Goal: Task Accomplishment & Management: Manage account settings

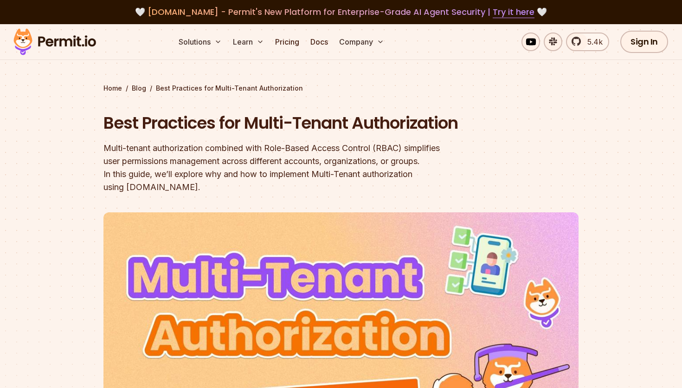
click at [23, 43] on img at bounding box center [54, 42] width 91 height 32
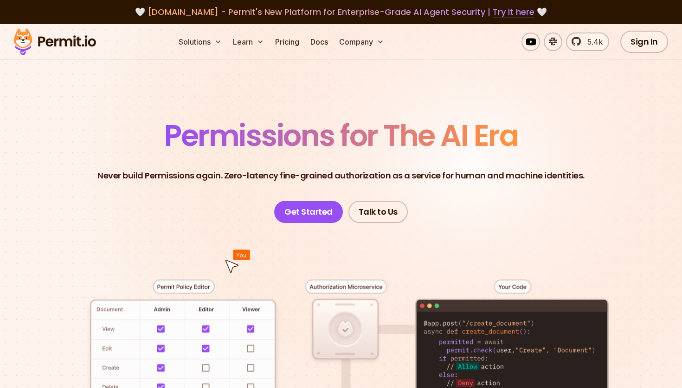
click at [653, 55] on div "Solutions Learn Pricing Docs Company 5.4k Sign In Start Now" at bounding box center [341, 42] width 682 height 36
click at [651, 52] on link "Sign In" at bounding box center [645, 42] width 48 height 22
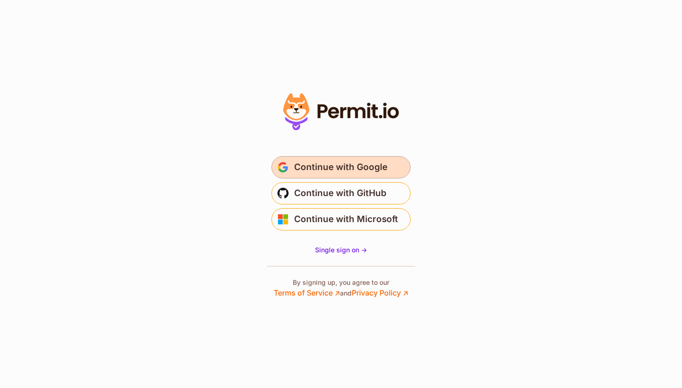
click at [298, 173] on span "Continue with Google" at bounding box center [340, 167] width 93 height 15
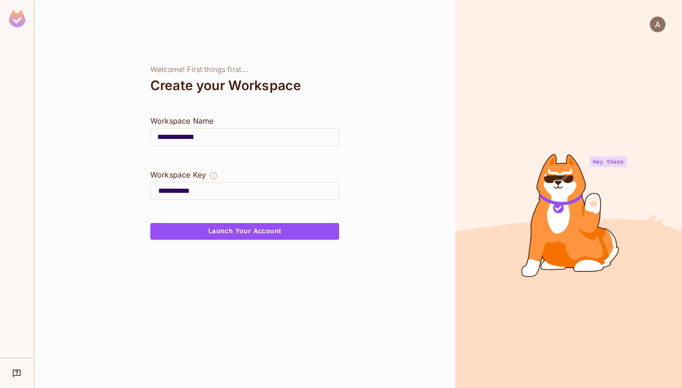
click at [168, 139] on input "**********" at bounding box center [245, 137] width 188 height 26
type input "*"
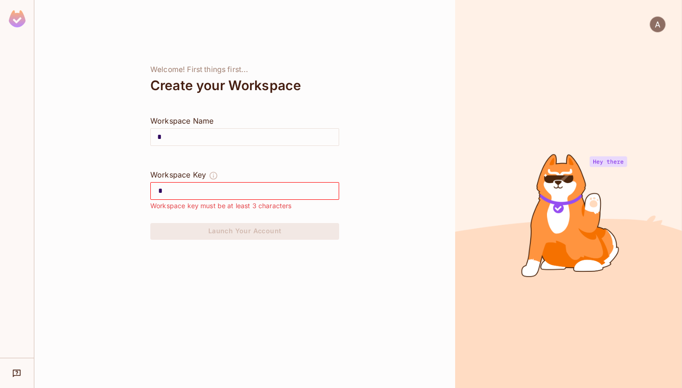
type input "**"
type input "***"
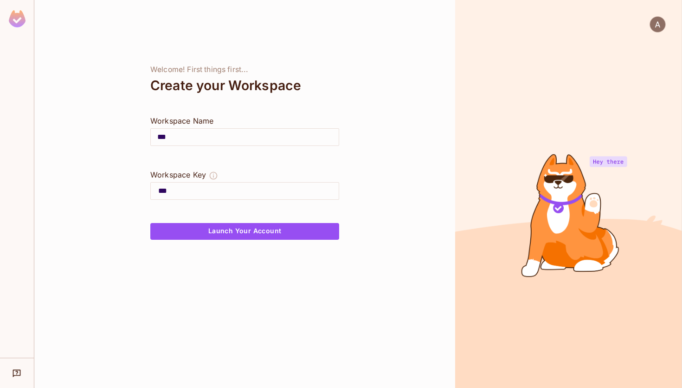
type input "****"
type input "*****"
type input "******"
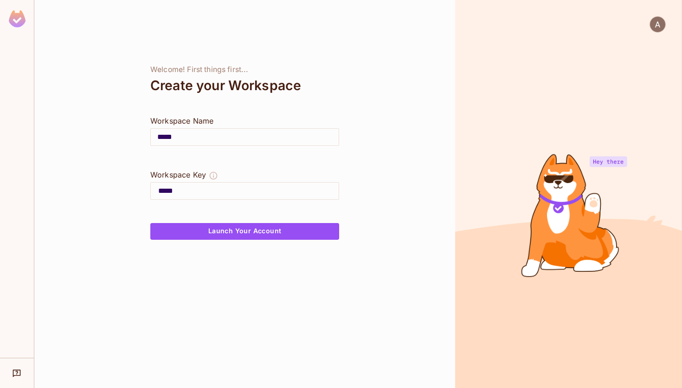
type input "******"
type input "*****"
type input "******"
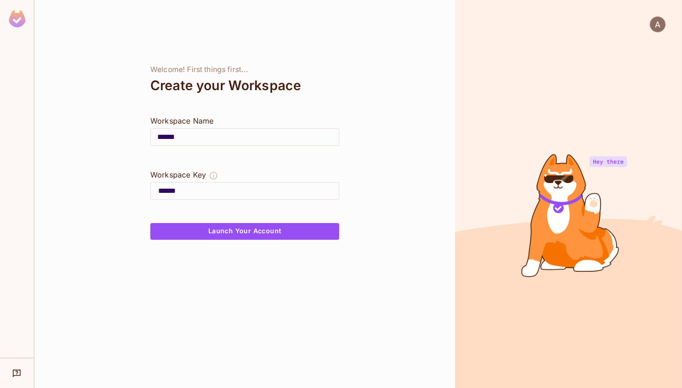
type input "*******"
type input "********"
type input "*********"
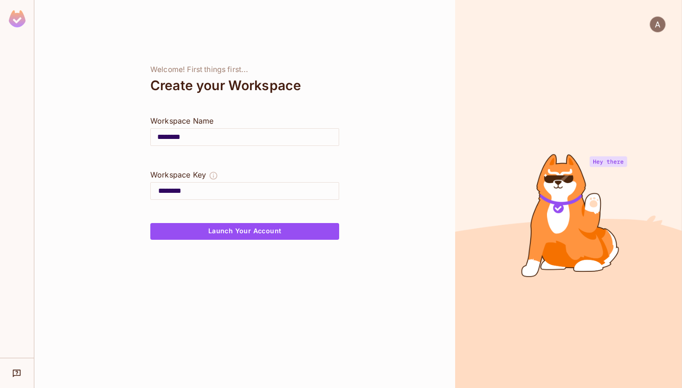
type input "*********"
type input "**********"
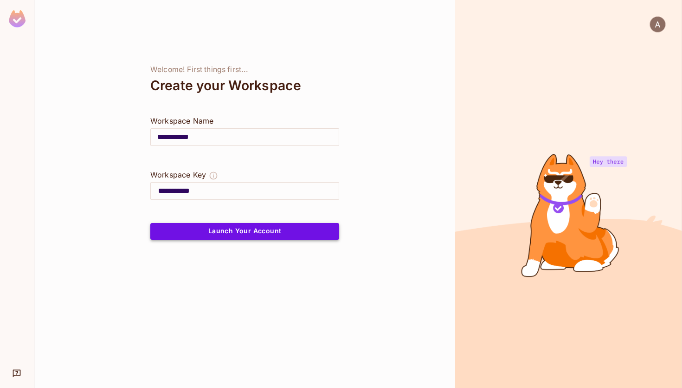
type input "**********"
click at [178, 235] on button "Launch Your Account" at bounding box center [244, 231] width 189 height 17
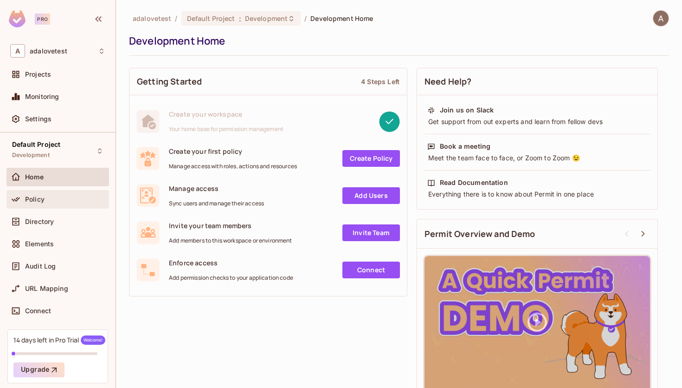
click at [56, 204] on div "Policy" at bounding box center [57, 199] width 103 height 19
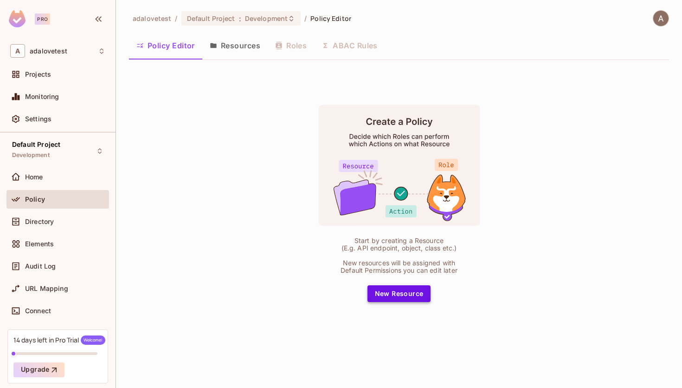
click at [372, 298] on button "New Resource" at bounding box center [400, 293] width 64 height 17
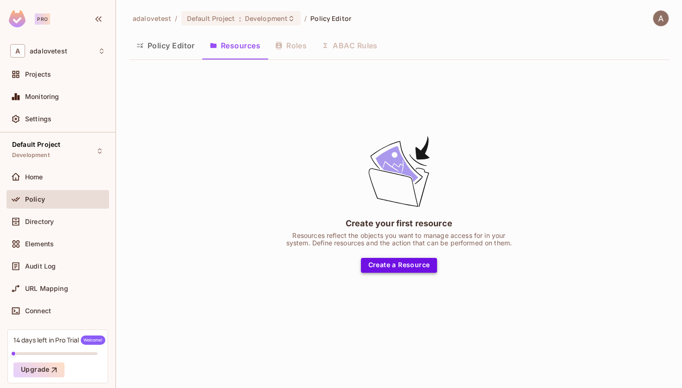
click at [374, 267] on button "Create a Resource" at bounding box center [399, 265] width 77 height 15
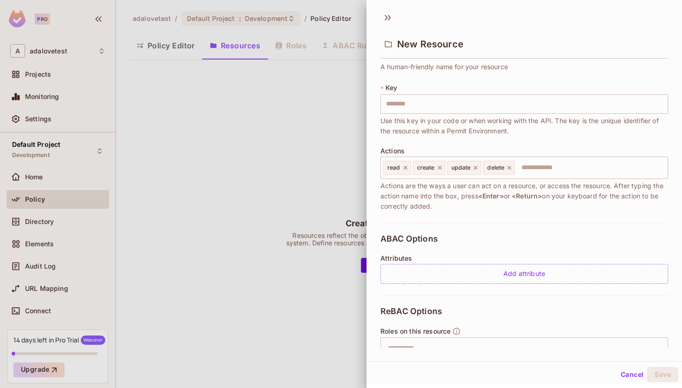
scroll to position [39, 0]
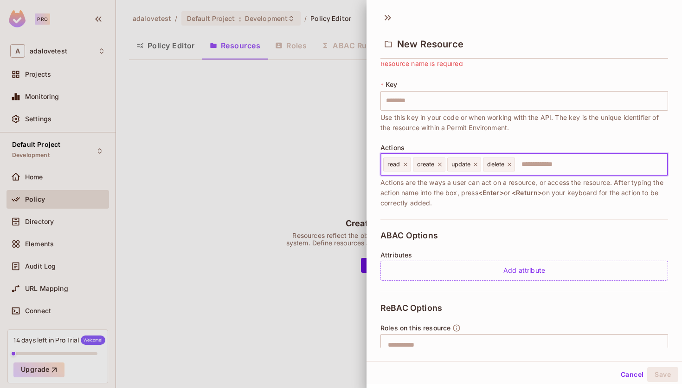
click at [534, 163] on input "text" at bounding box center [590, 164] width 148 height 19
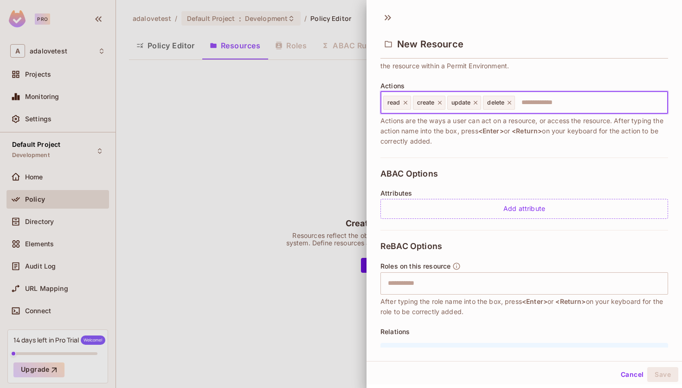
scroll to position [102, 0]
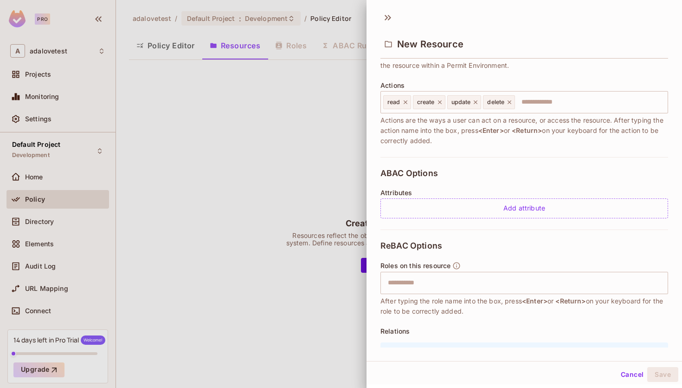
click at [429, 209] on div "Add attribute" at bounding box center [525, 208] width 288 height 20
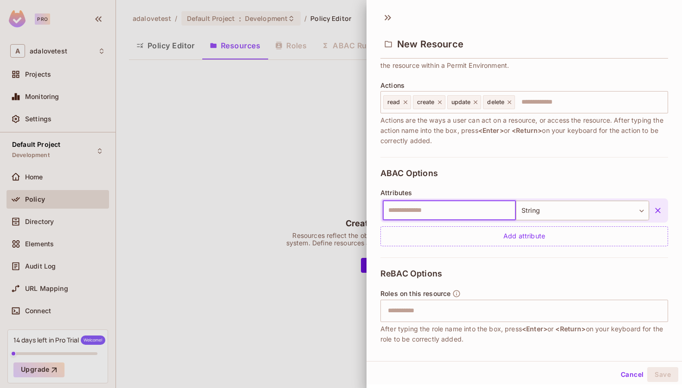
click at [657, 207] on icon "button" at bounding box center [658, 210] width 9 height 9
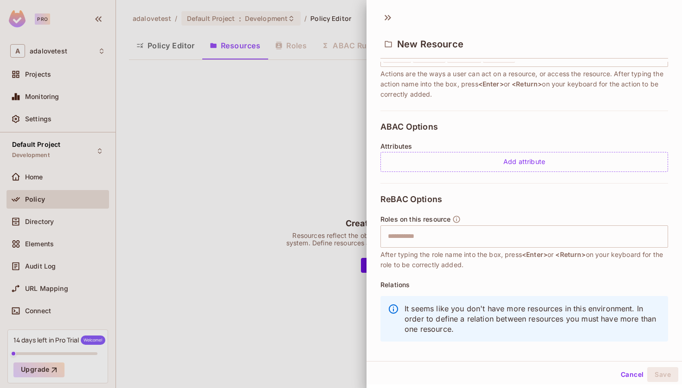
scroll to position [159, 0]
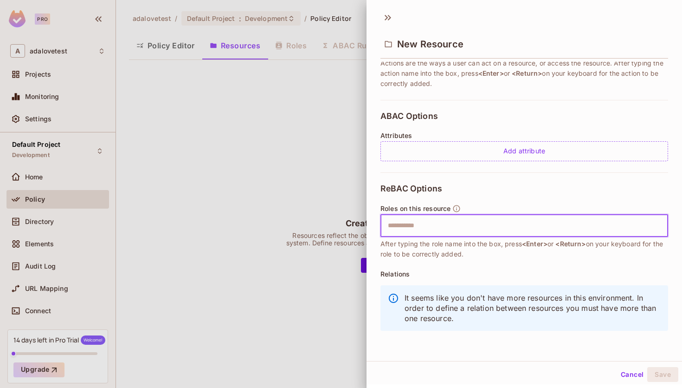
click at [425, 230] on input "text" at bounding box center [523, 225] width 282 height 19
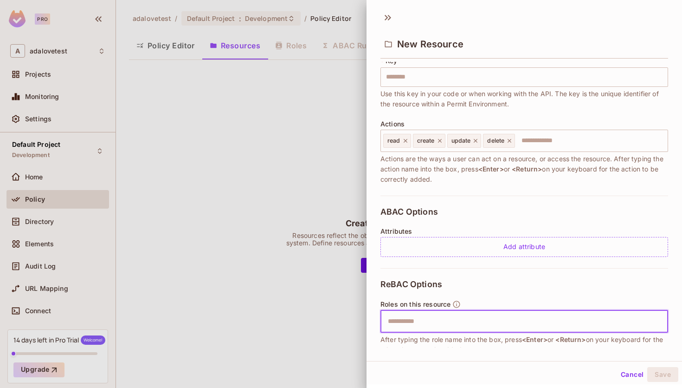
scroll to position [0, 0]
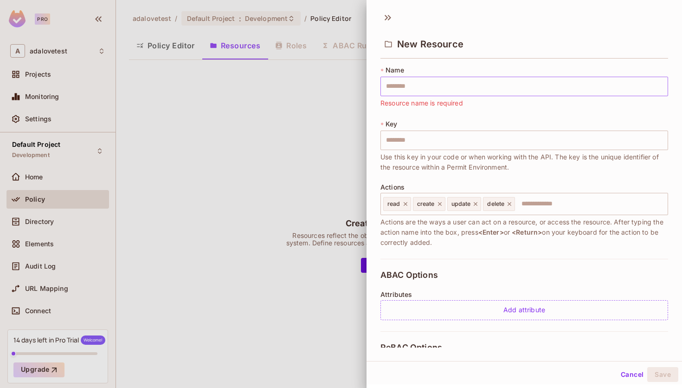
click at [412, 79] on input "text" at bounding box center [525, 86] width 288 height 19
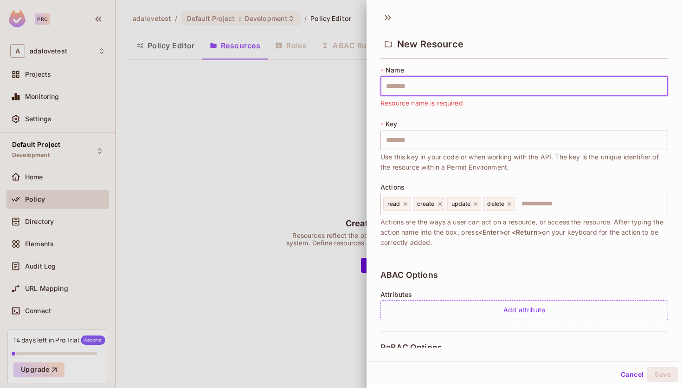
type input "*"
type input "**"
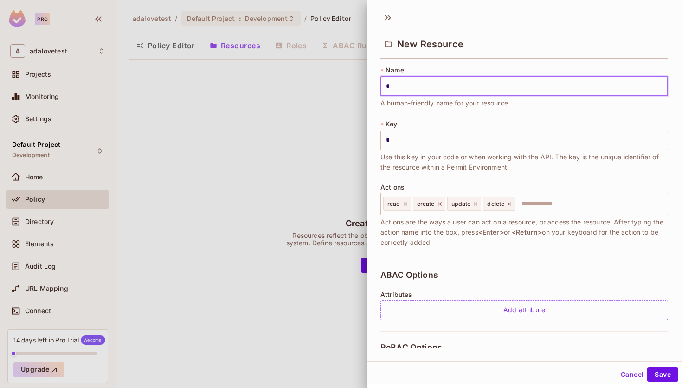
type input "**"
type input "***"
type input "****"
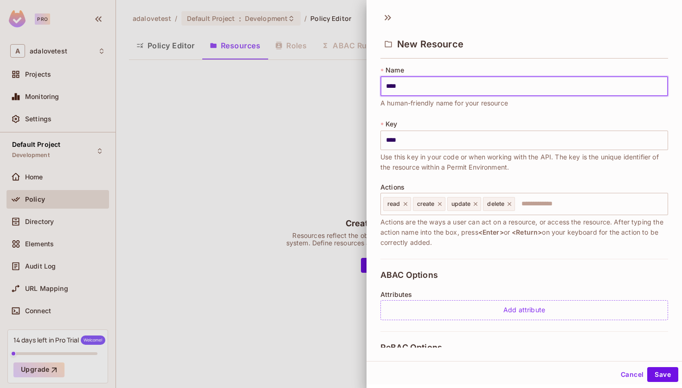
type input "*****"
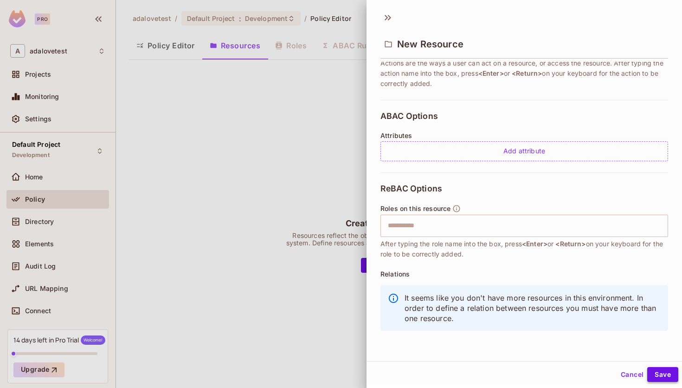
type input "*****"
click at [657, 375] on button "Save" at bounding box center [662, 374] width 31 height 15
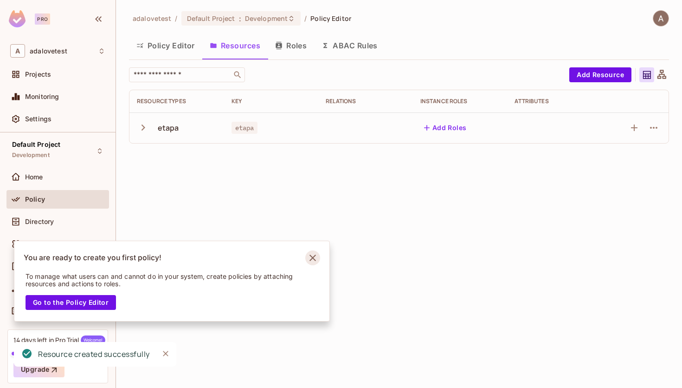
click at [310, 261] on icon "Notifications Alt+T" at bounding box center [312, 257] width 15 height 15
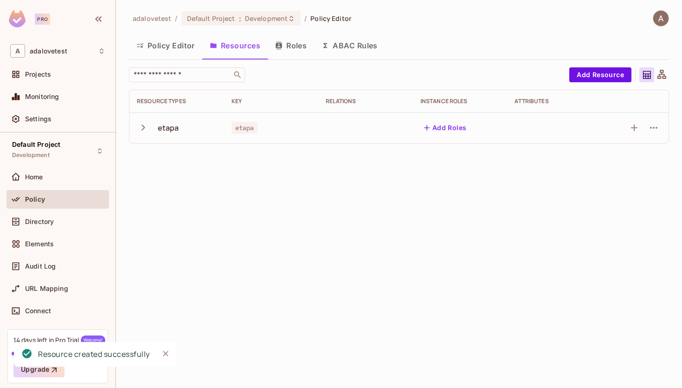
click at [425, 129] on icon "button" at bounding box center [426, 127] width 9 height 9
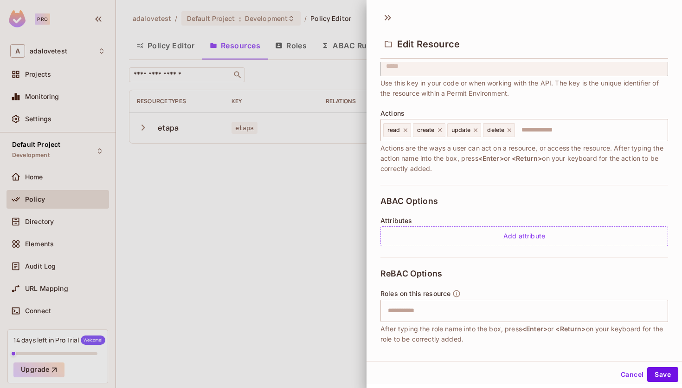
scroll to position [74, 0]
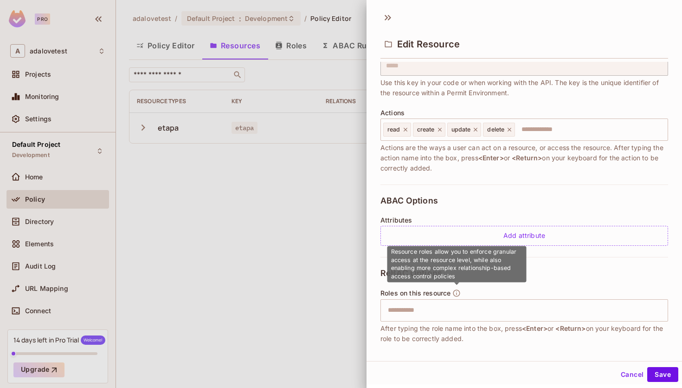
click at [457, 291] on icon "button" at bounding box center [457, 293] width 8 height 8
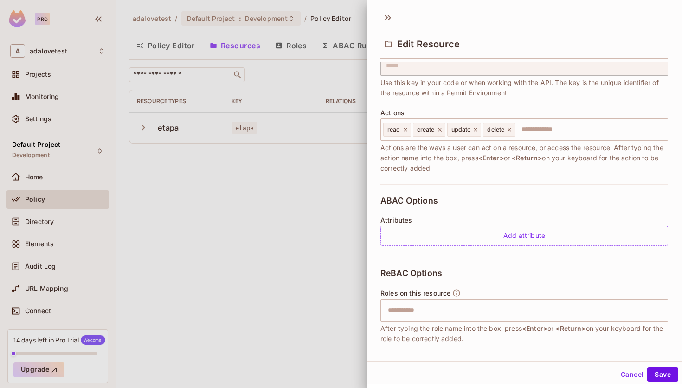
click at [285, 249] on div at bounding box center [341, 194] width 682 height 388
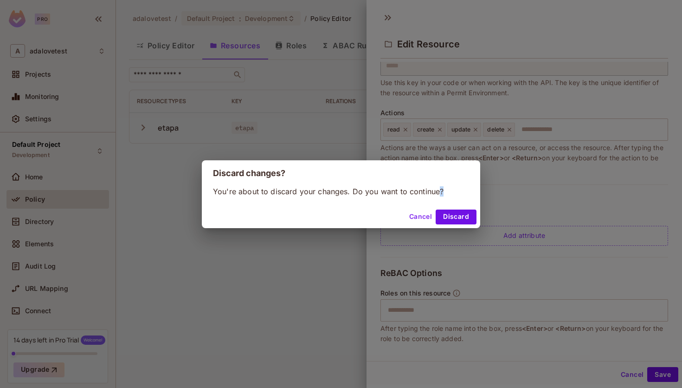
click at [285, 249] on div "Discard changes? You're about to discard your changes. Do you want to continue?…" at bounding box center [341, 194] width 682 height 388
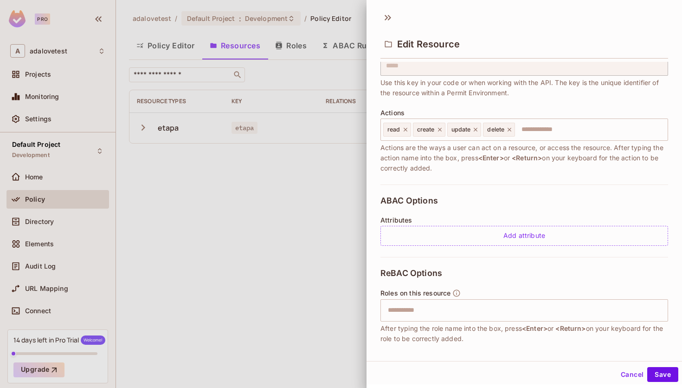
click at [635, 374] on button "Cancel" at bounding box center [632, 374] width 30 height 15
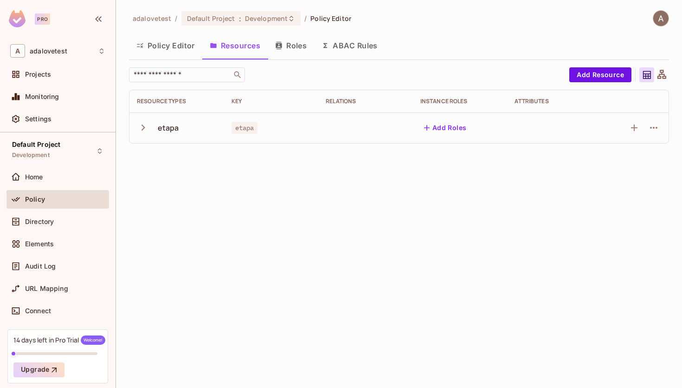
click at [164, 45] on button "Policy Editor" at bounding box center [165, 45] width 73 height 23
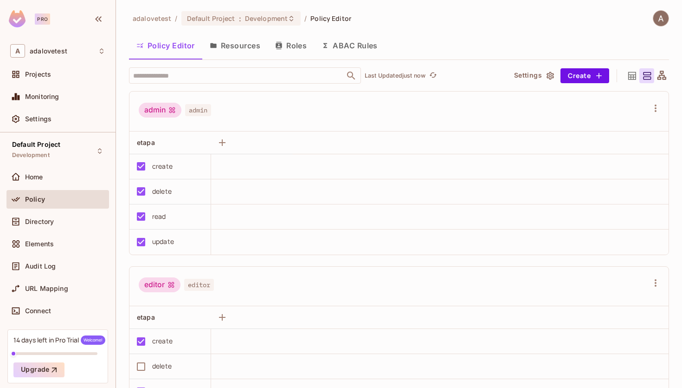
click at [238, 49] on button "Resources" at bounding box center [234, 45] width 65 height 23
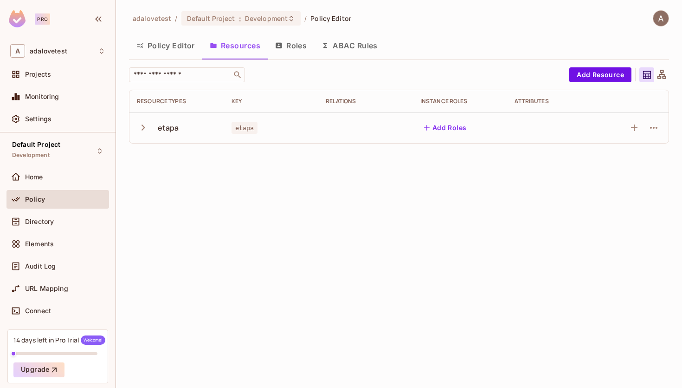
click at [283, 45] on icon "button" at bounding box center [278, 45] width 7 height 7
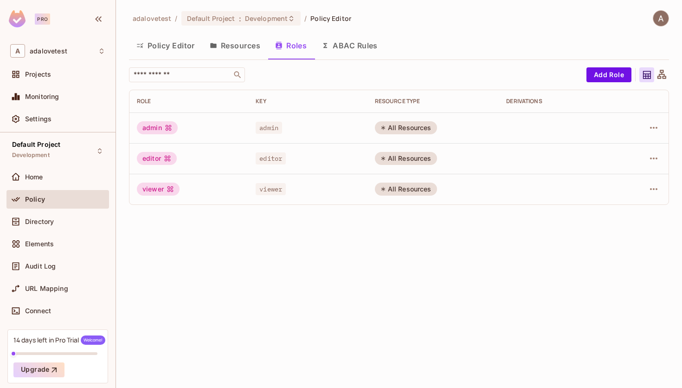
click at [414, 127] on div "All Resources" at bounding box center [406, 127] width 62 height 13
click at [404, 162] on div "All Resources" at bounding box center [406, 158] width 62 height 13
click at [338, 43] on button "ABAC Rules" at bounding box center [349, 45] width 71 height 23
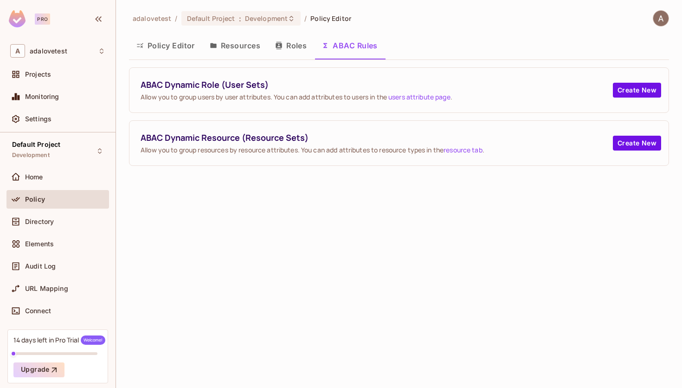
click at [149, 52] on button "Policy Editor" at bounding box center [165, 45] width 73 height 23
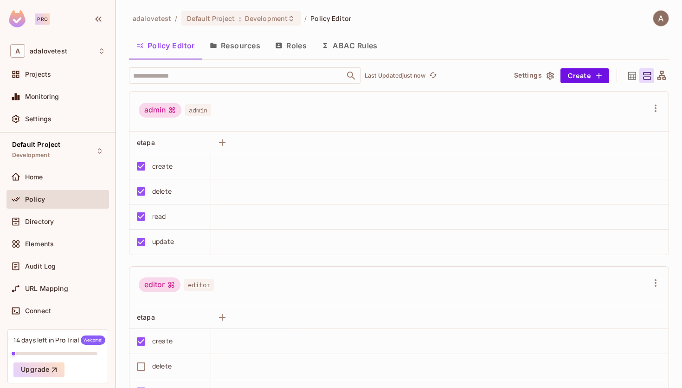
click at [231, 170] on td at bounding box center [440, 166] width 458 height 25
click at [224, 149] on div at bounding box center [252, 142] width 74 height 15
click at [224, 144] on icon "button" at bounding box center [222, 142] width 11 height 11
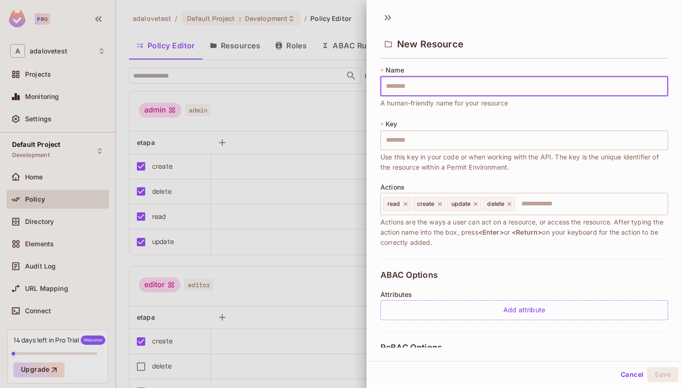
click at [220, 184] on div at bounding box center [341, 194] width 682 height 388
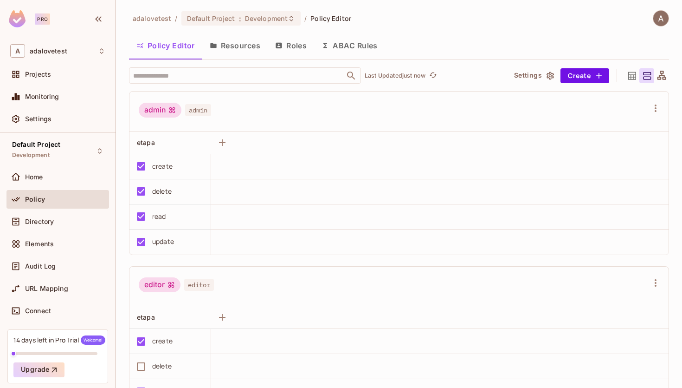
click at [237, 169] on td at bounding box center [440, 166] width 458 height 25
click at [290, 42] on button "Roles" at bounding box center [291, 45] width 46 height 23
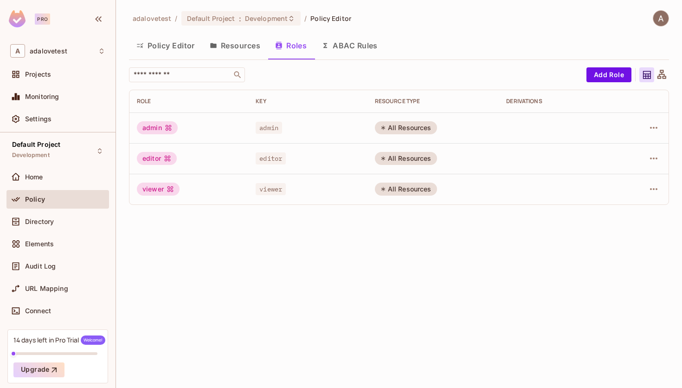
click at [234, 45] on button "Resources" at bounding box center [234, 45] width 65 height 23
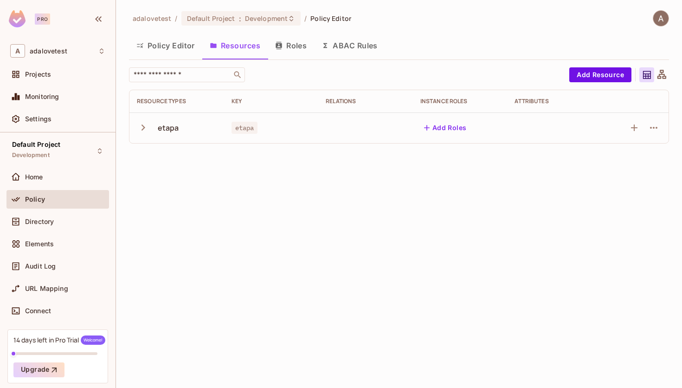
click at [148, 119] on button "button" at bounding box center [145, 127] width 16 height 20
click at [664, 151] on td at bounding box center [635, 158] width 67 height 31
click at [653, 156] on icon "button" at bounding box center [653, 158] width 11 height 11
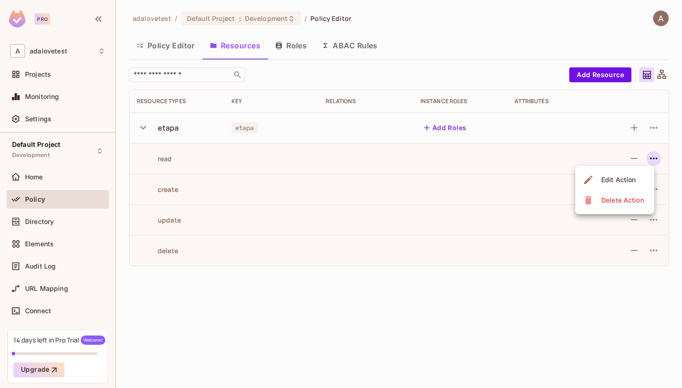
click at [623, 168] on ul "Edit Action Delete Action" at bounding box center [615, 190] width 79 height 48
click at [615, 178] on div "Edit Action" at bounding box center [619, 179] width 34 height 9
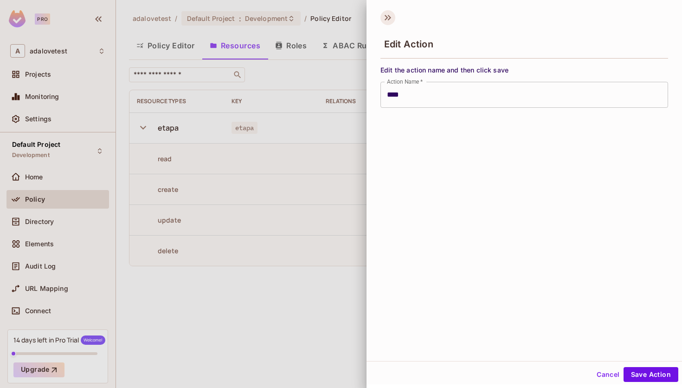
click at [383, 22] on icon at bounding box center [388, 17] width 15 height 15
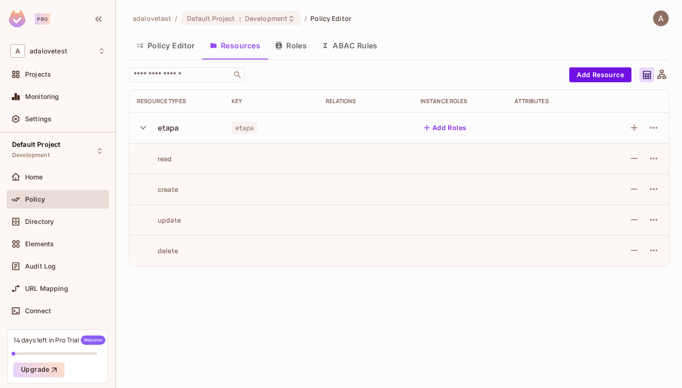
click at [661, 80] on icon at bounding box center [662, 75] width 12 height 12
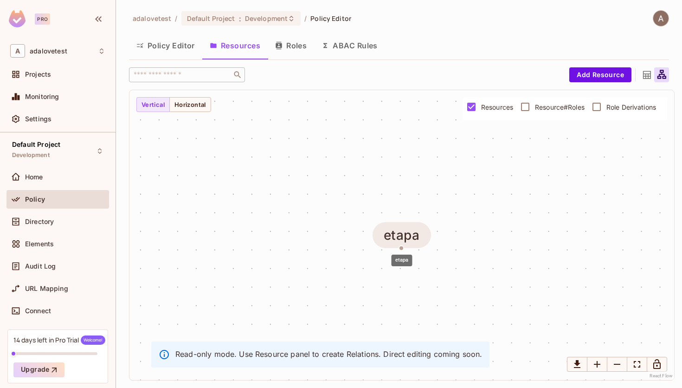
click at [390, 240] on div "etapa" at bounding box center [402, 234] width 36 height 15
click at [539, 109] on span "Resource#Roles" at bounding box center [560, 107] width 50 height 9
click at [535, 107] on span "Resource#Roles" at bounding box center [560, 107] width 50 height 9
click at [652, 81] on div at bounding box center [647, 74] width 15 height 15
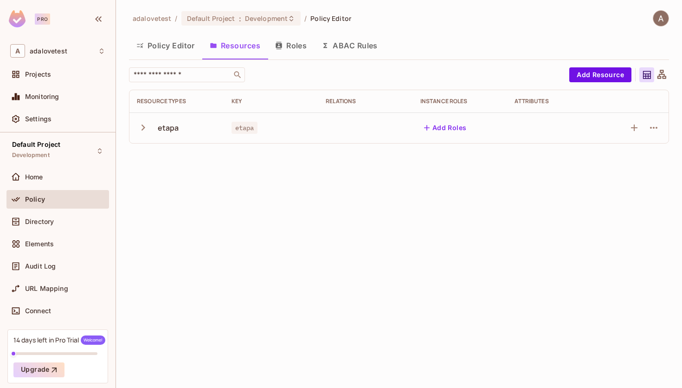
click at [164, 48] on button "Policy Editor" at bounding box center [165, 45] width 73 height 23
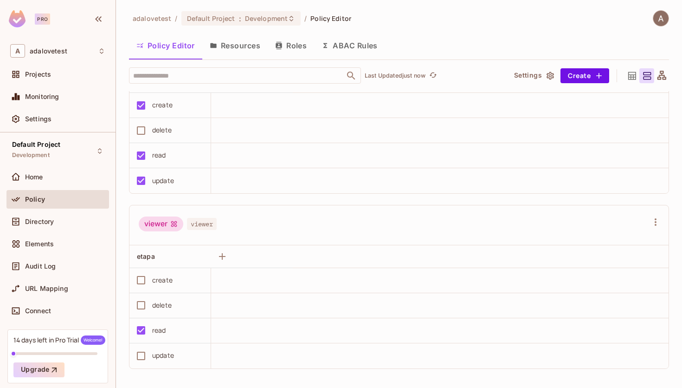
scroll to position [239, 0]
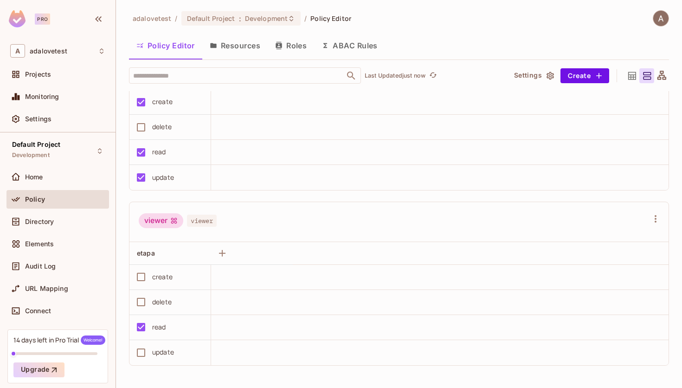
click at [56, 231] on div "Directory" at bounding box center [57, 223] width 103 height 22
click at [53, 227] on div "Directory" at bounding box center [57, 221] width 95 height 11
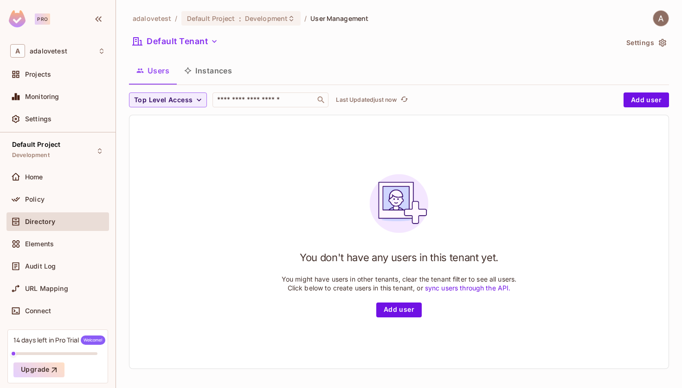
click at [199, 65] on button "Instances" at bounding box center [208, 70] width 63 height 23
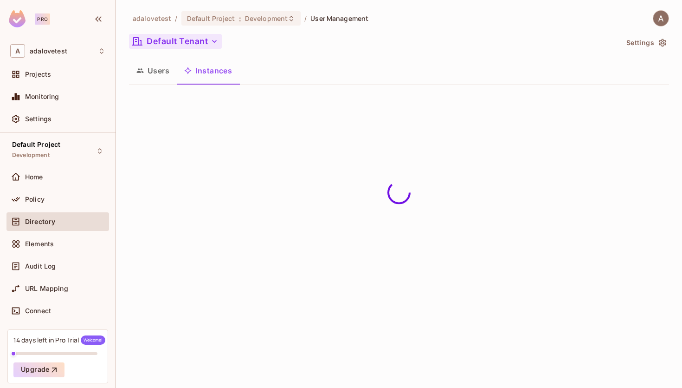
click at [199, 42] on button "Default Tenant" at bounding box center [175, 41] width 93 height 15
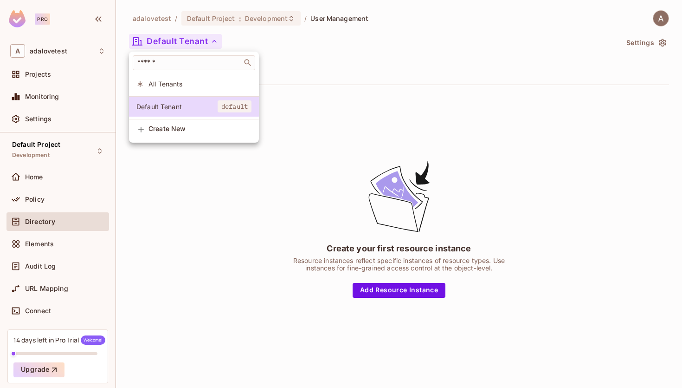
click at [142, 137] on li "Create New" at bounding box center [194, 129] width 130 height 21
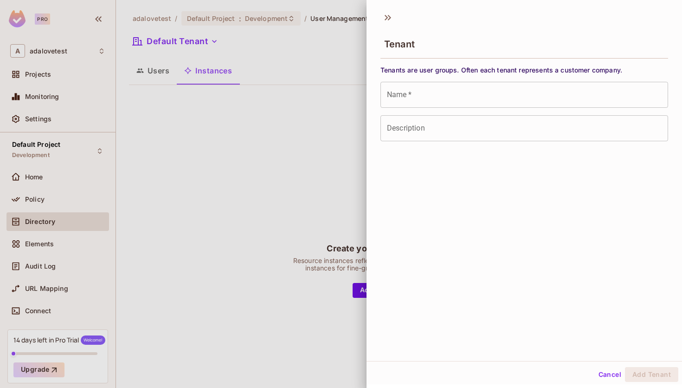
click at [400, 84] on div "Name   * Name   *" at bounding box center [525, 95] width 288 height 26
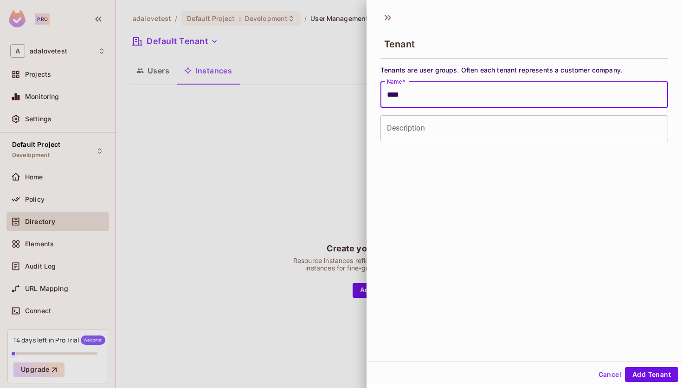
type input "****"
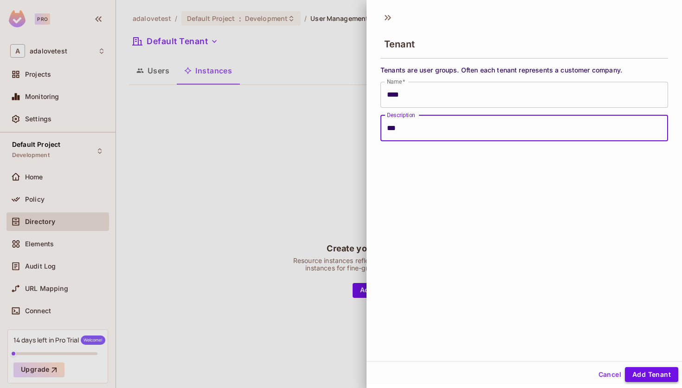
type input "***"
click at [645, 375] on button "Add Tenant" at bounding box center [651, 374] width 53 height 15
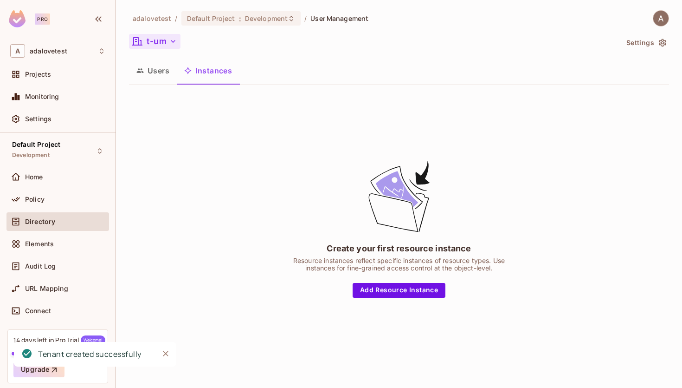
click at [153, 46] on button "t-um" at bounding box center [155, 41] width 52 height 15
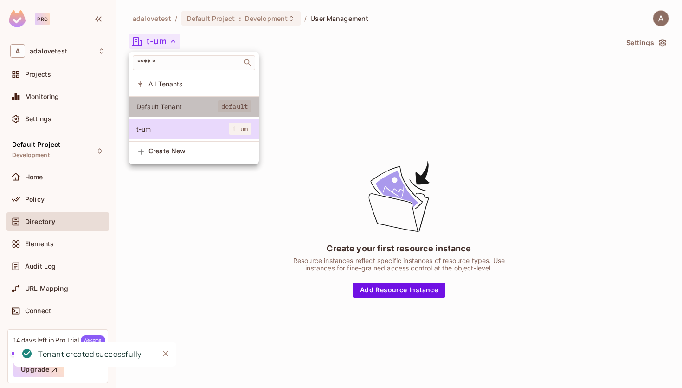
click at [162, 102] on span "Default Tenant" at bounding box center [176, 106] width 81 height 9
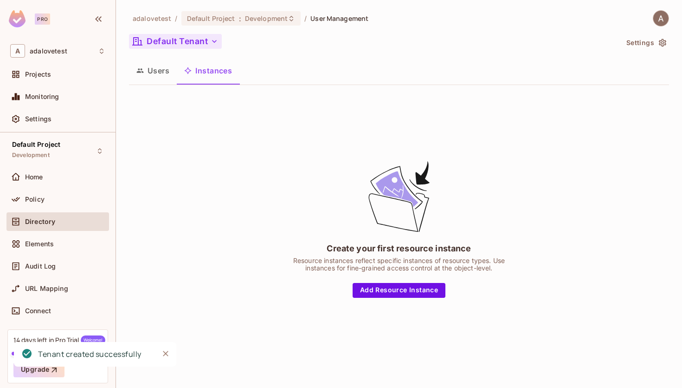
click at [169, 41] on button "Default Tenant" at bounding box center [175, 41] width 93 height 15
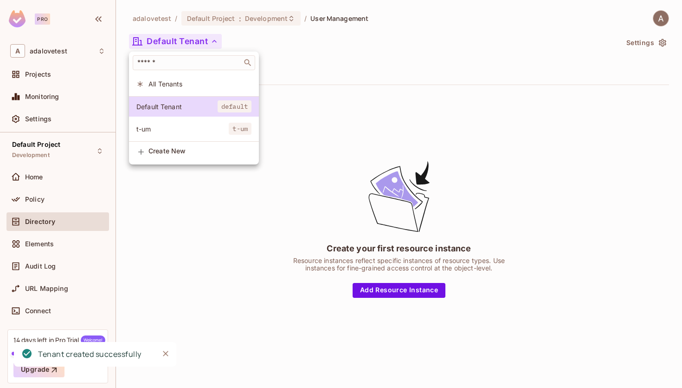
click at [168, 128] on span "t-um" at bounding box center [182, 128] width 92 height 9
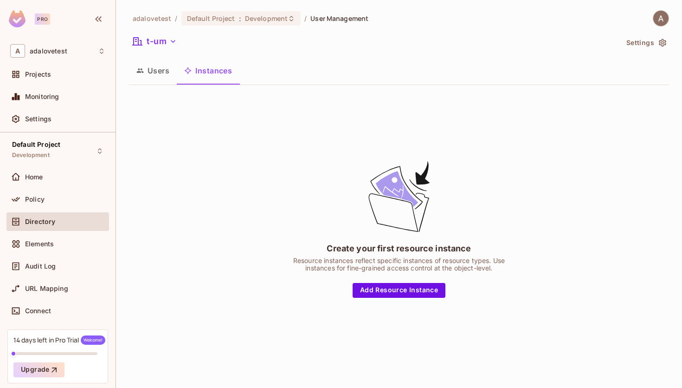
click at [157, 81] on button "Users" at bounding box center [153, 70] width 48 height 23
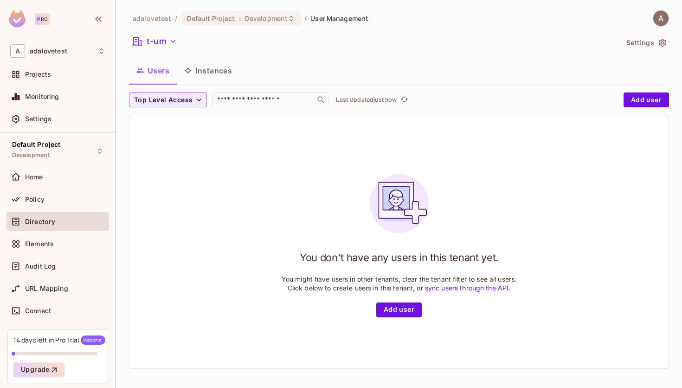
click at [395, 301] on div "You don't have any users in this tenant yet. You might have users in other tena…" at bounding box center [399, 242] width 235 height 150
click at [391, 306] on button "Add user" at bounding box center [398, 309] width 45 height 15
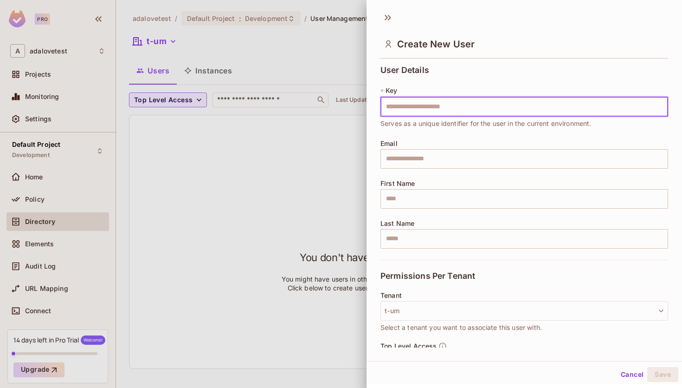
click at [380, 138] on div "User Details * Key ​ Serves as a unique identifier for the user in the current …" at bounding box center [525, 204] width 316 height 285
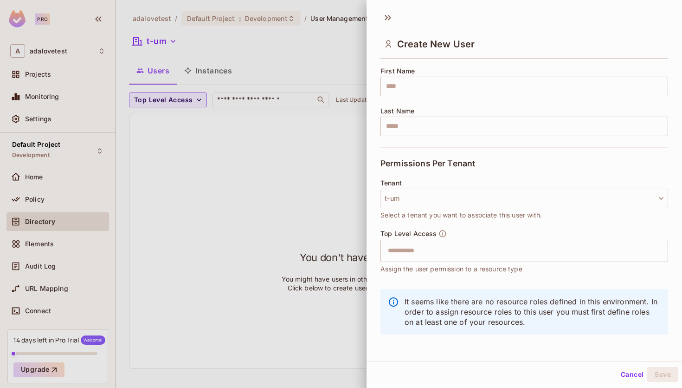
scroll to position [114, 0]
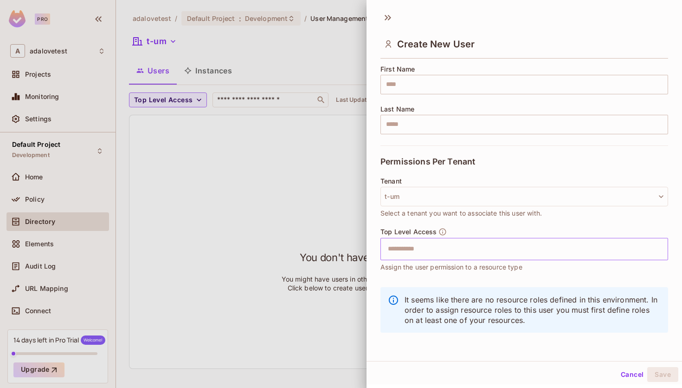
click at [392, 243] on input "text" at bounding box center [516, 249] width 268 height 19
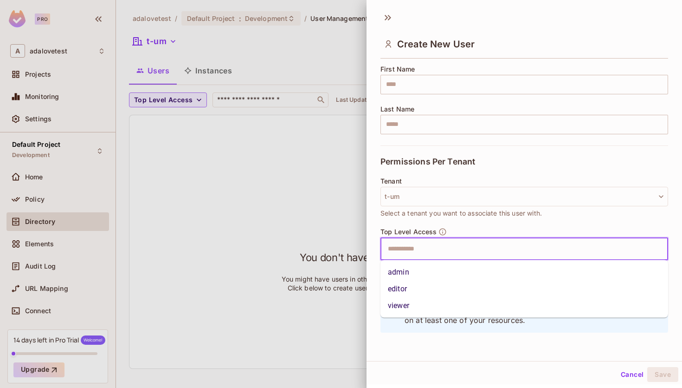
click at [399, 288] on li "editor" at bounding box center [525, 288] width 288 height 17
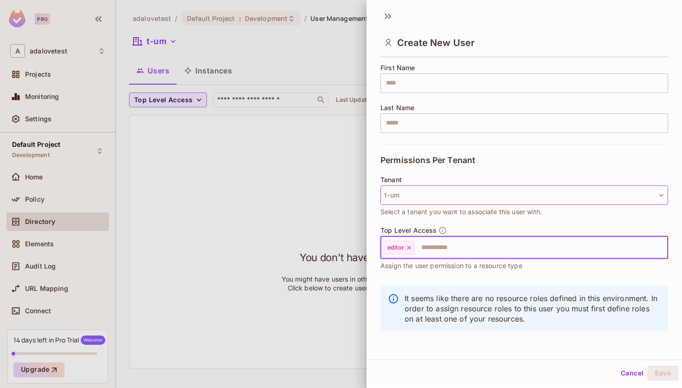
scroll to position [0, 0]
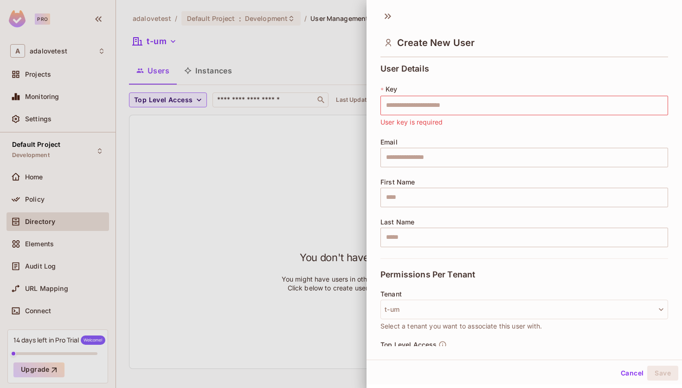
click at [394, 118] on span "User key is required" at bounding box center [412, 122] width 62 height 10
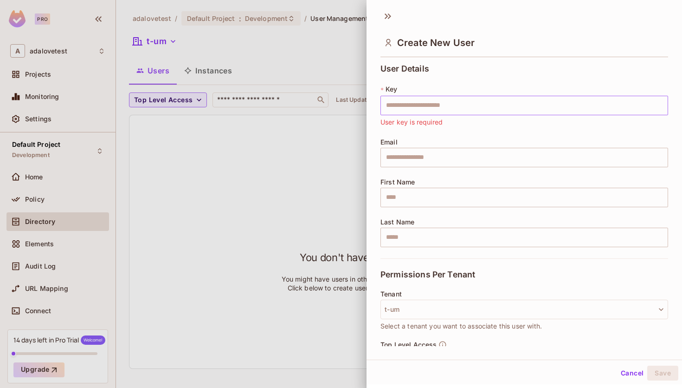
click at [394, 114] on input "text" at bounding box center [525, 105] width 288 height 19
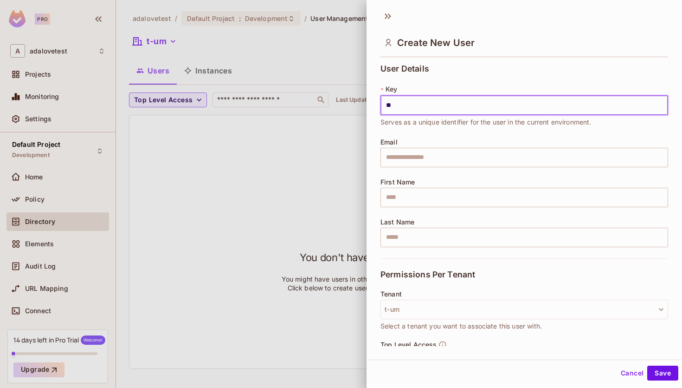
type input "*"
type input "*******"
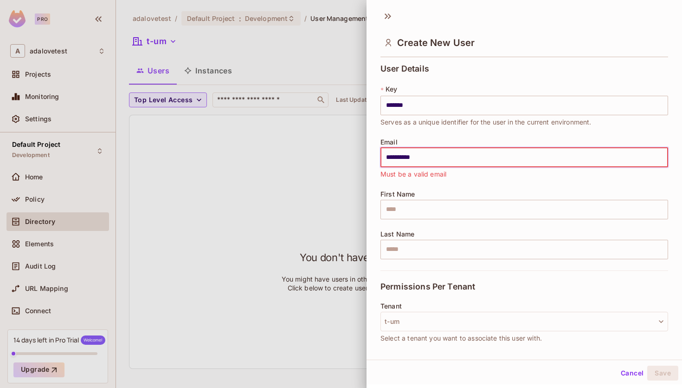
type input "**********"
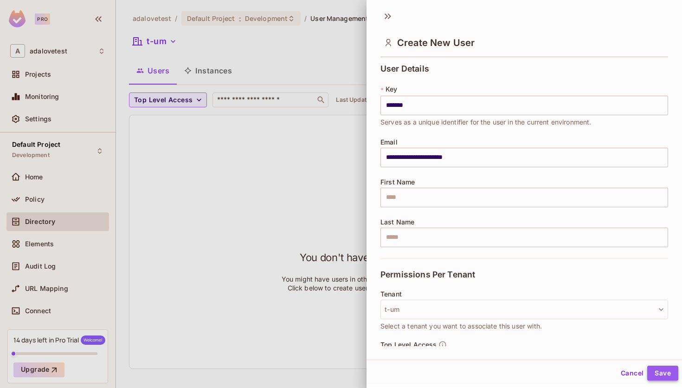
click at [651, 369] on button "Save" at bounding box center [662, 372] width 31 height 15
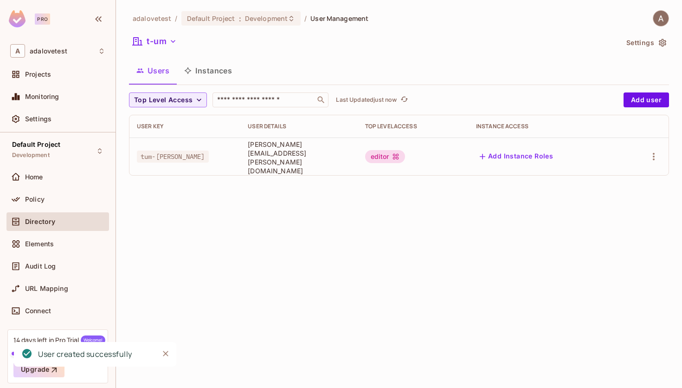
click at [512, 151] on button "Add Instance Roles" at bounding box center [516, 156] width 81 height 15
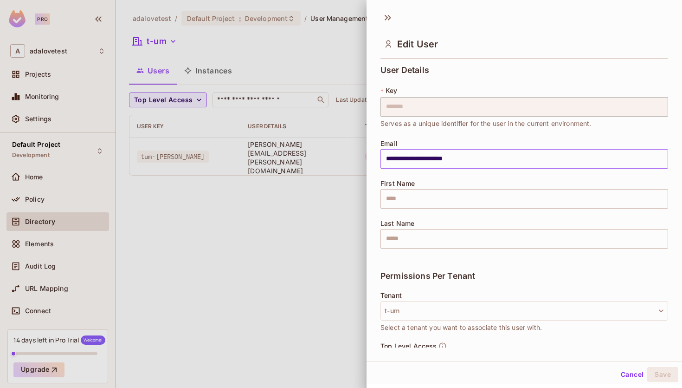
scroll to position [114, 0]
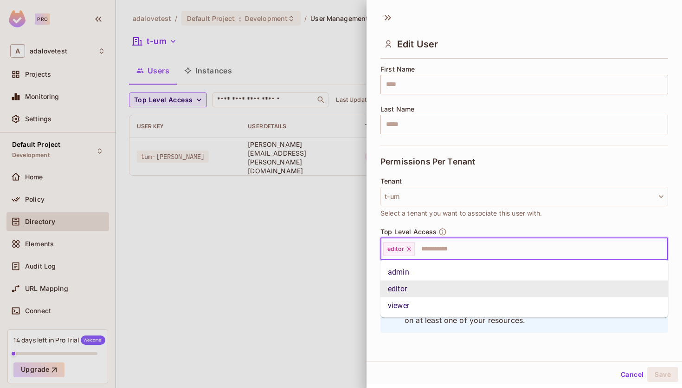
click at [435, 246] on input "text" at bounding box center [533, 249] width 234 height 19
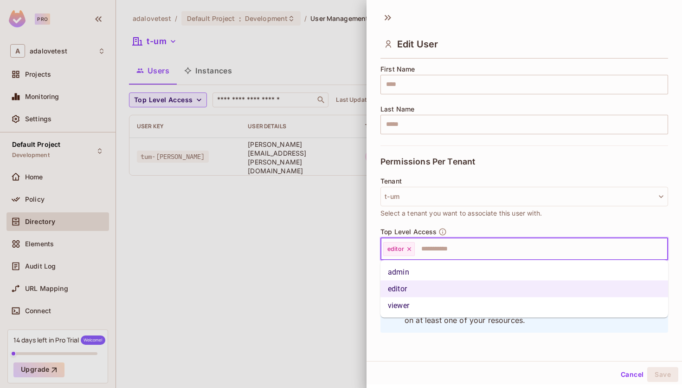
click at [349, 254] on div at bounding box center [341, 194] width 682 height 388
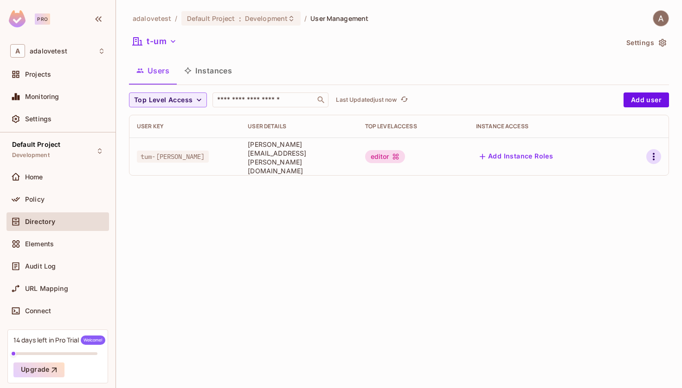
click at [658, 156] on icon "button" at bounding box center [653, 156] width 11 height 11
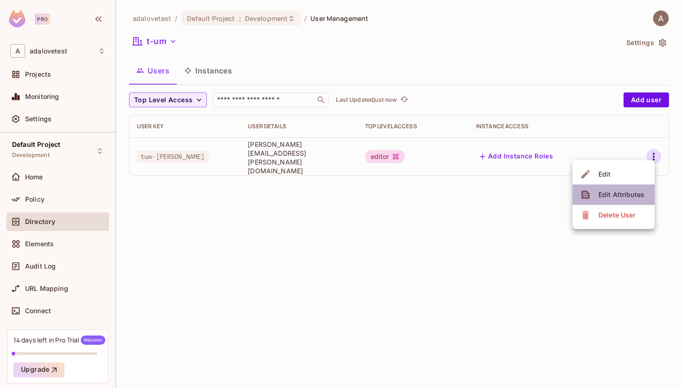
click at [585, 203] on li "Edit Attributes" at bounding box center [614, 194] width 82 height 20
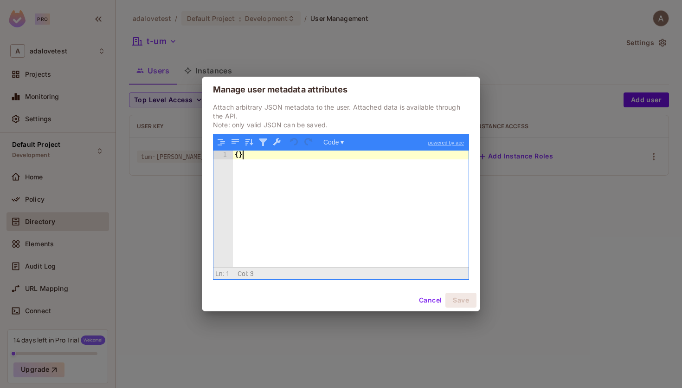
click at [345, 185] on div "{ }" at bounding box center [351, 217] width 236 height 134
click at [425, 298] on button "Cancel" at bounding box center [430, 299] width 30 height 15
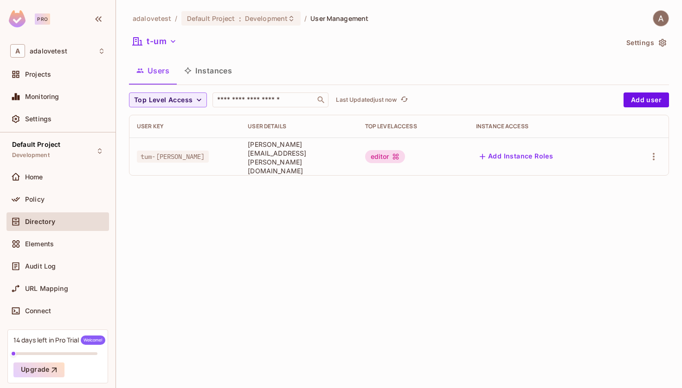
click at [322, 155] on span "ana.soares@play55.com.br" at bounding box center [299, 157] width 102 height 35
click at [400, 154] on icon at bounding box center [395, 156] width 7 height 7
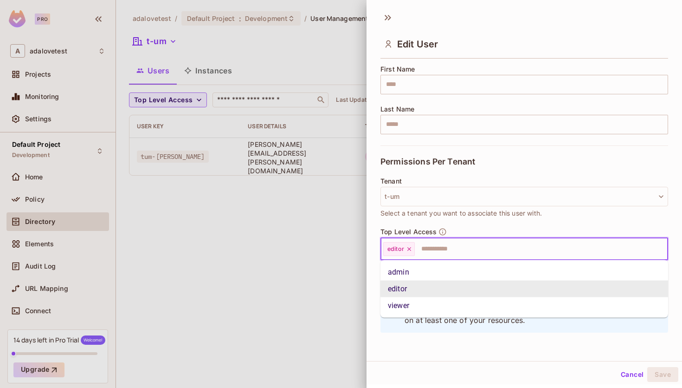
click at [421, 248] on input "text" at bounding box center [533, 249] width 234 height 19
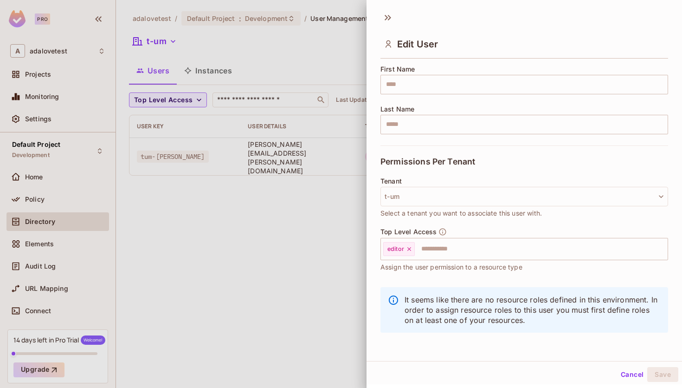
click at [326, 267] on div at bounding box center [341, 194] width 682 height 388
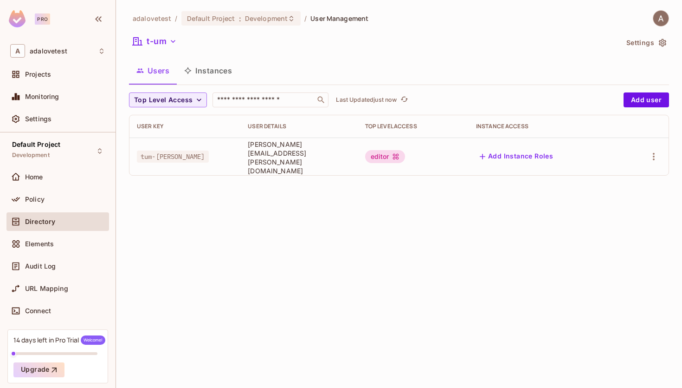
click at [192, 78] on button "Instances" at bounding box center [208, 70] width 63 height 23
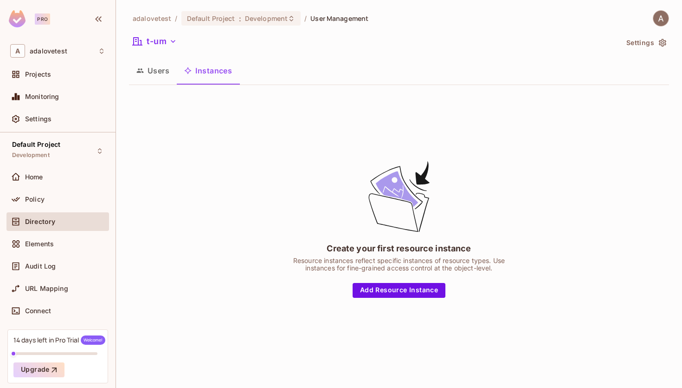
click at [139, 81] on button "Users" at bounding box center [153, 70] width 48 height 23
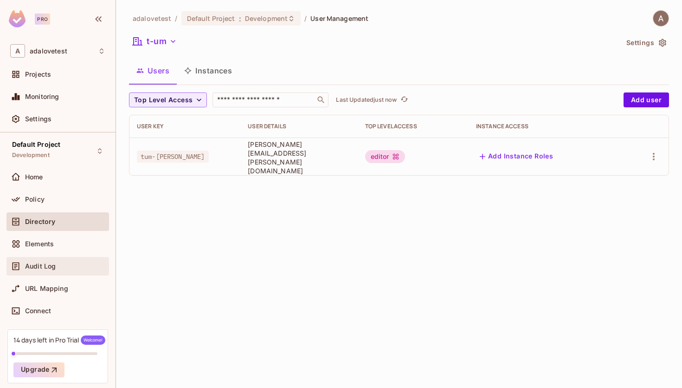
click at [27, 259] on div "Audit Log" at bounding box center [57, 266] width 103 height 19
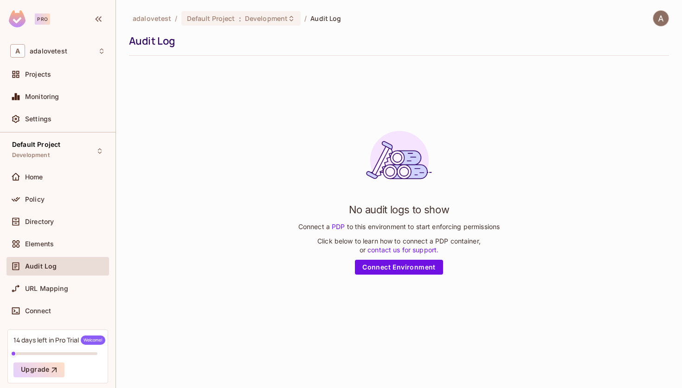
click at [364, 259] on div "No audit logs to show Connect a PDP to this environment to start enforcing perm…" at bounding box center [398, 198] width 201 height 151
click at [364, 266] on link "Connect Environment" at bounding box center [399, 266] width 88 height 15
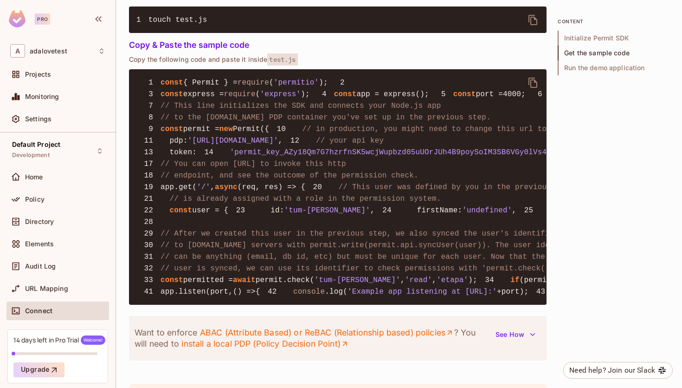
scroll to position [676, 0]
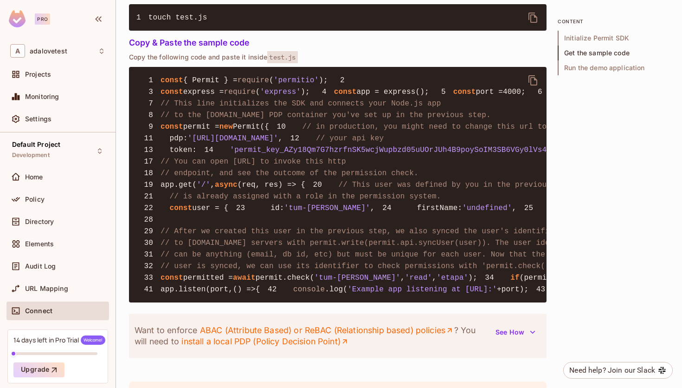
click at [528, 82] on icon "delete" at bounding box center [533, 80] width 11 height 11
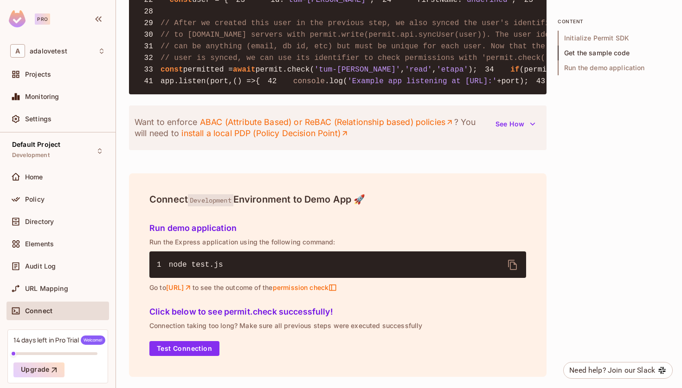
scroll to position [1140, 0]
click at [194, 344] on button "Test Connection" at bounding box center [184, 348] width 70 height 15
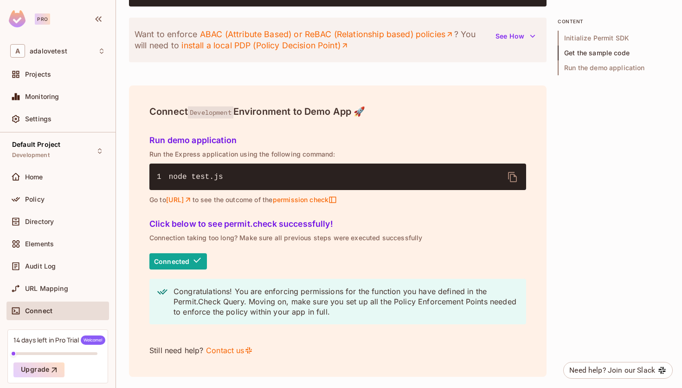
scroll to position [1228, 0]
click at [69, 311] on div "Connect" at bounding box center [65, 310] width 80 height 7
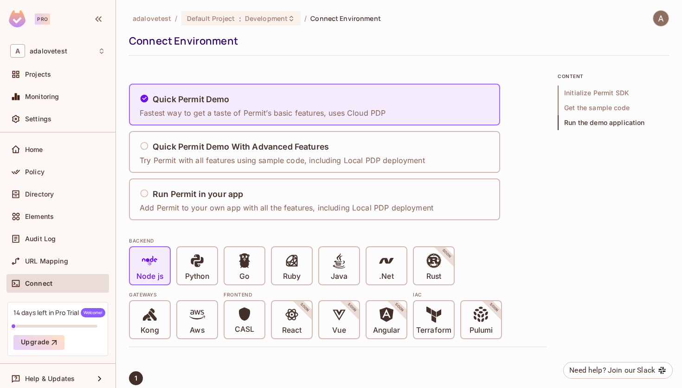
scroll to position [32, 0]
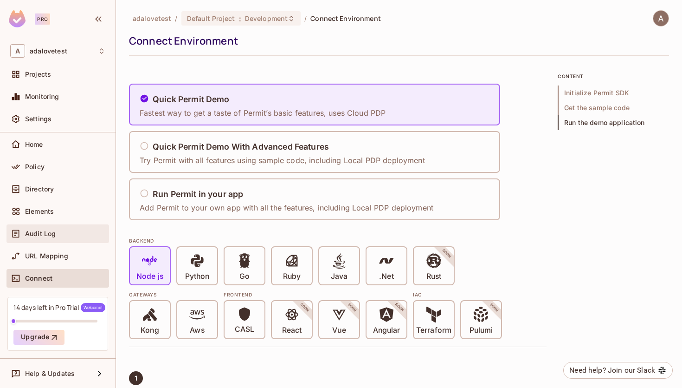
click at [55, 238] on div "Audit Log" at bounding box center [57, 233] width 95 height 11
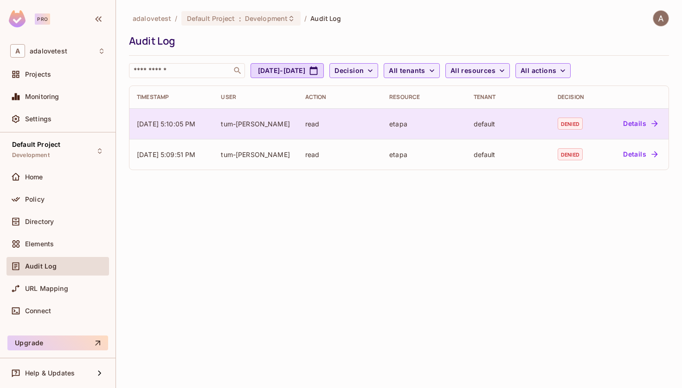
click at [165, 120] on span "10/05/2025 5:10:05 PM" at bounding box center [166, 124] width 59 height 8
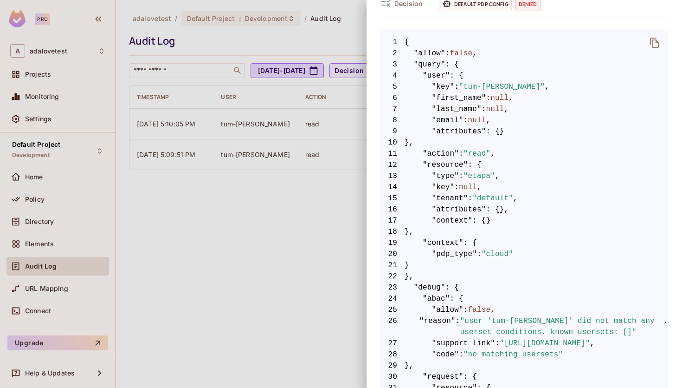
scroll to position [231, 0]
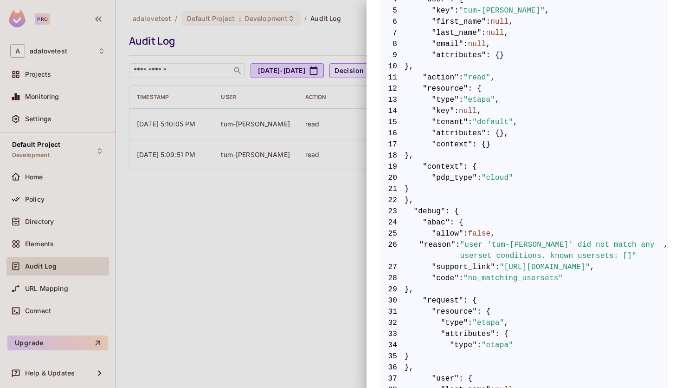
click at [307, 179] on div at bounding box center [341, 194] width 682 height 388
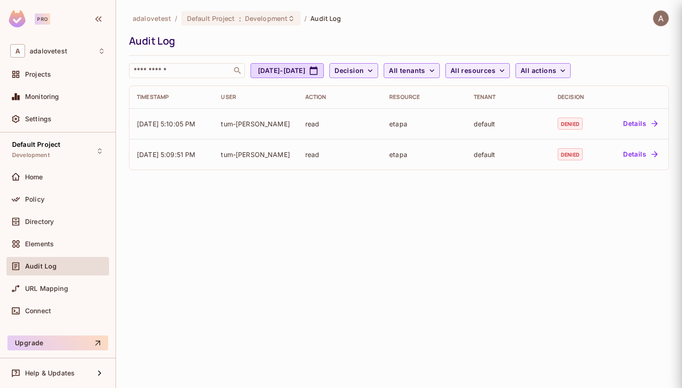
scroll to position [0, 0]
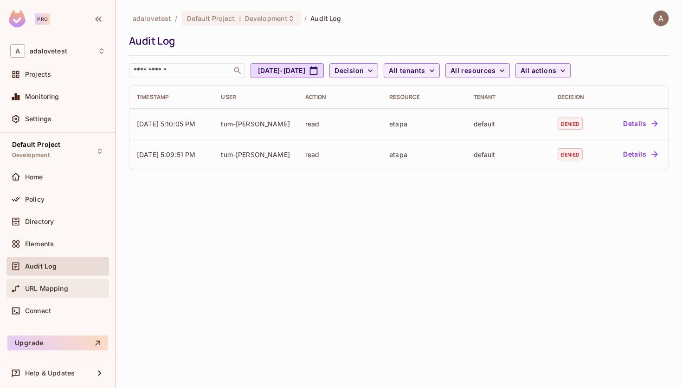
click at [72, 295] on div "URL Mapping" at bounding box center [57, 288] width 103 height 19
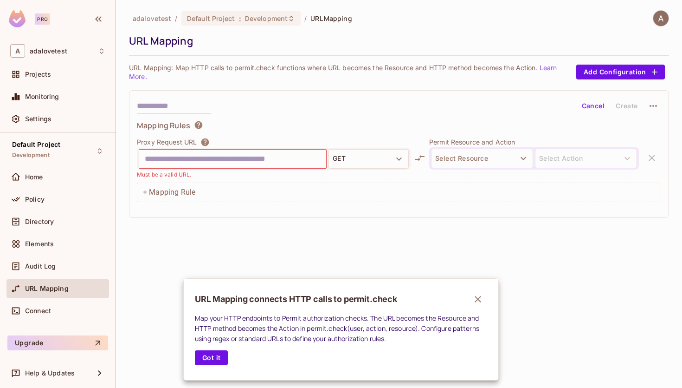
click at [31, 250] on div at bounding box center [341, 194] width 682 height 388
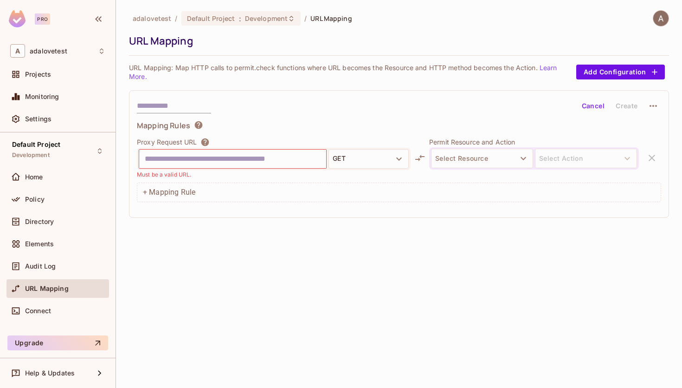
click at [31, 272] on div "Audit Log" at bounding box center [57, 266] width 103 height 19
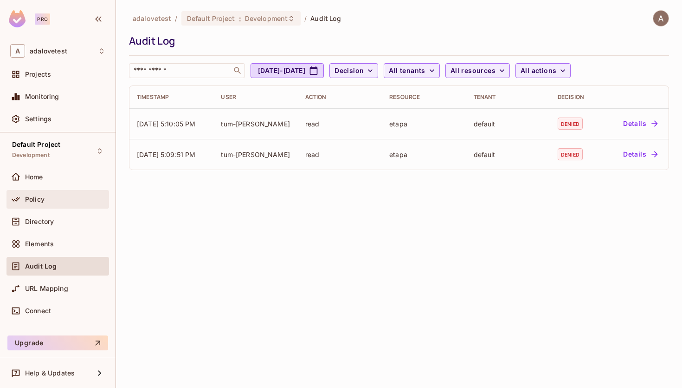
click at [25, 206] on div "Policy" at bounding box center [57, 199] width 103 height 19
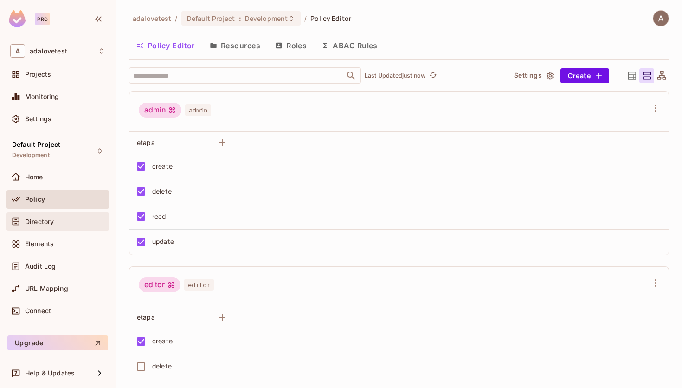
click at [46, 224] on span "Directory" at bounding box center [39, 221] width 29 height 7
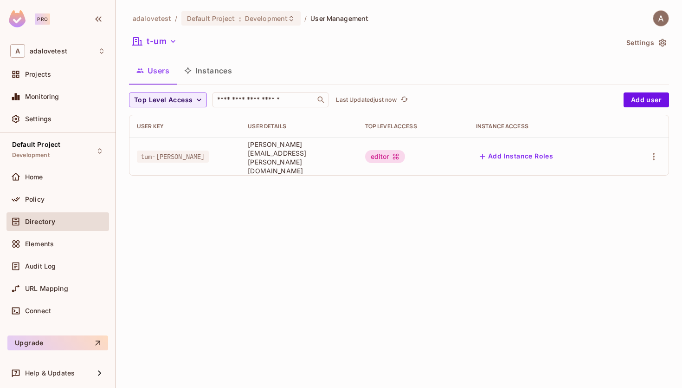
click at [399, 155] on icon at bounding box center [396, 156] width 6 height 6
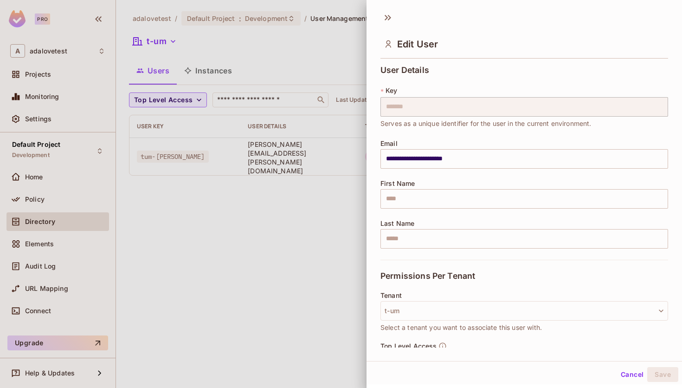
click at [181, 162] on div at bounding box center [341, 194] width 682 height 388
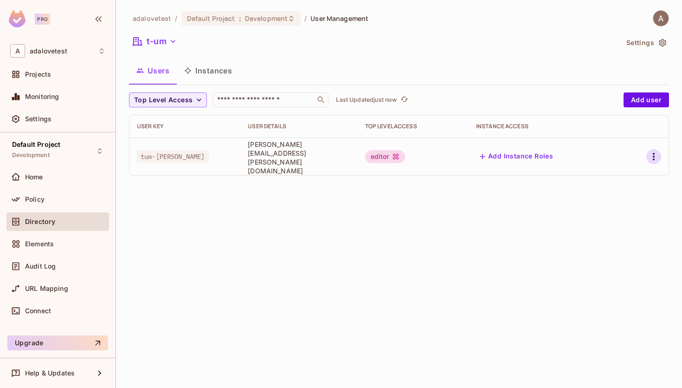
click at [654, 155] on icon "button" at bounding box center [654, 156] width 2 height 7
click at [294, 238] on div at bounding box center [341, 194] width 682 height 388
click at [53, 210] on div "Policy" at bounding box center [57, 201] width 103 height 22
click at [53, 207] on div "Policy" at bounding box center [57, 199] width 103 height 19
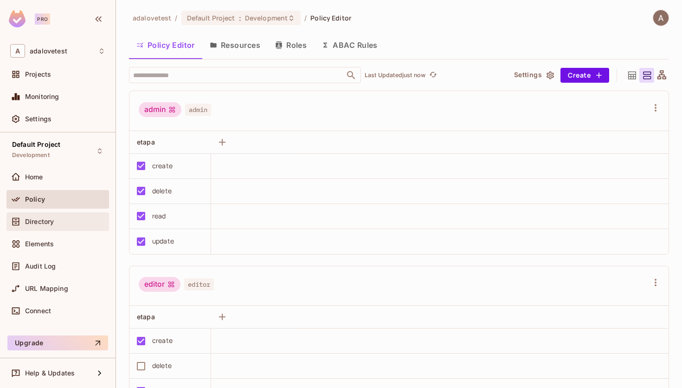
click at [47, 218] on span "Directory" at bounding box center [39, 221] width 29 height 7
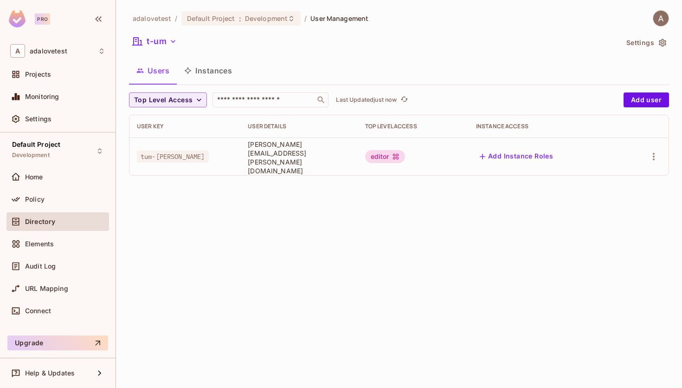
click at [179, 147] on td "tum-ana" at bounding box center [184, 156] width 111 height 38
click at [418, 146] on td "editor" at bounding box center [413, 156] width 111 height 38
click at [400, 153] on icon at bounding box center [395, 156] width 7 height 7
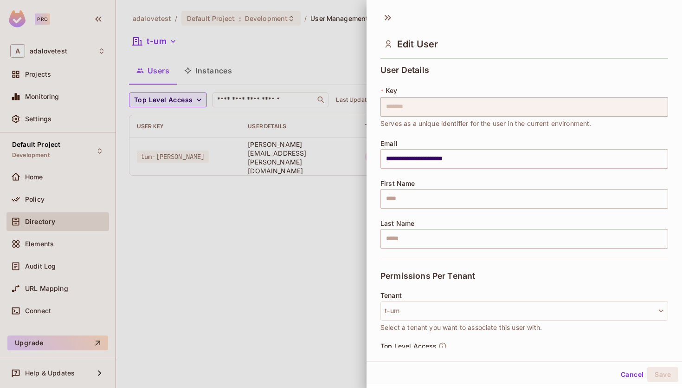
scroll to position [114, 0]
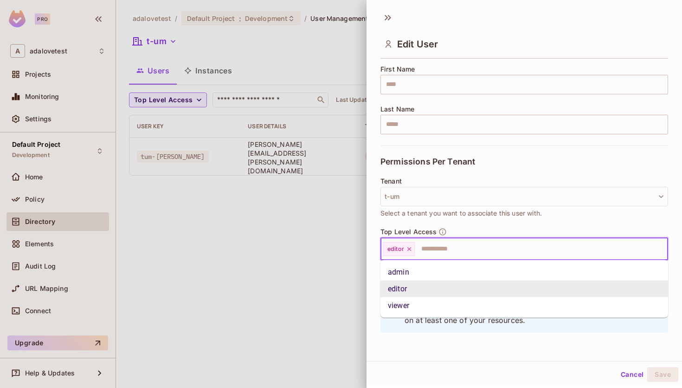
click at [430, 256] on input "text" at bounding box center [533, 249] width 234 height 19
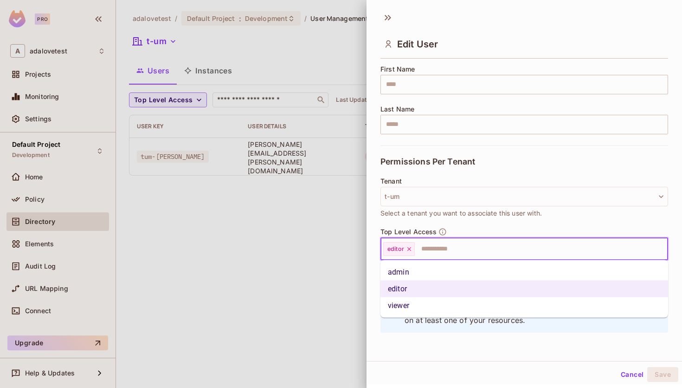
click at [404, 273] on li "admin" at bounding box center [525, 272] width 288 height 17
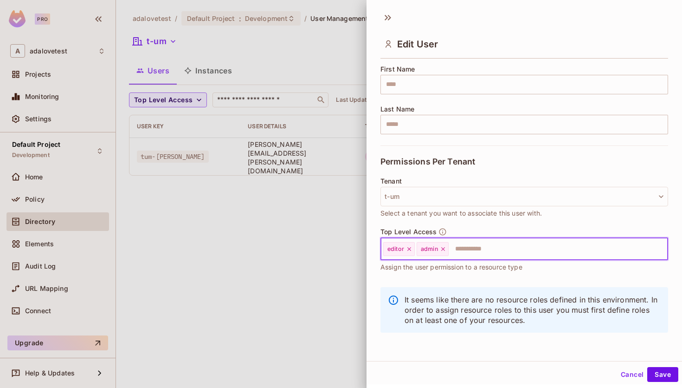
click at [410, 250] on icon at bounding box center [409, 249] width 6 height 6
click at [660, 370] on button "Save" at bounding box center [662, 374] width 31 height 15
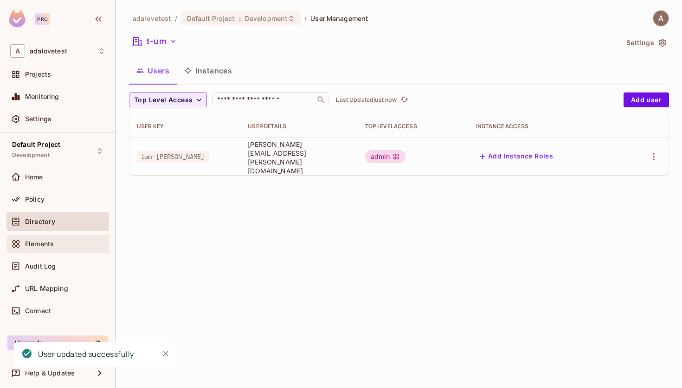
click at [48, 237] on div "Elements" at bounding box center [57, 243] width 103 height 19
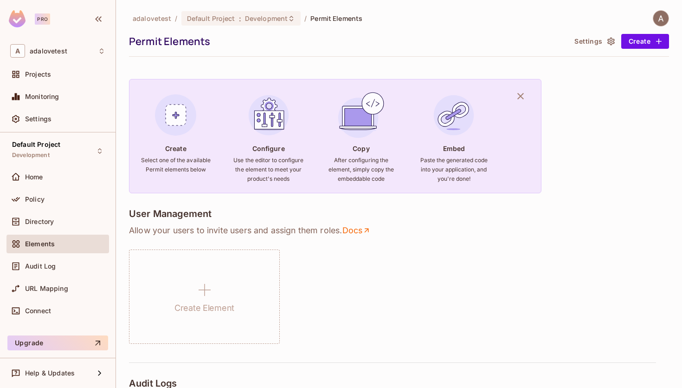
click at [34, 276] on div "Audit Log" at bounding box center [57, 268] width 103 height 22
click at [34, 268] on span "Audit Log" at bounding box center [40, 265] width 31 height 7
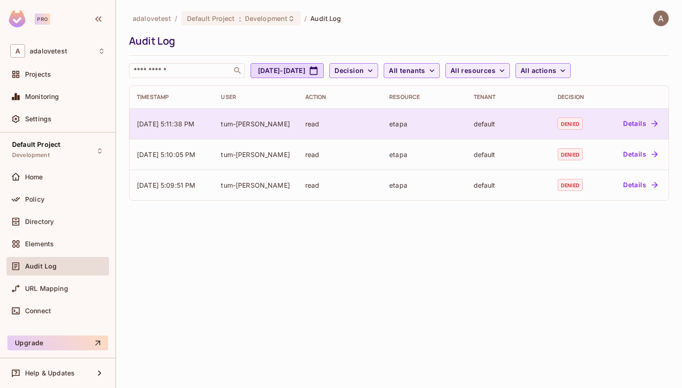
click at [238, 115] on td "tum-ana" at bounding box center [256, 123] width 84 height 31
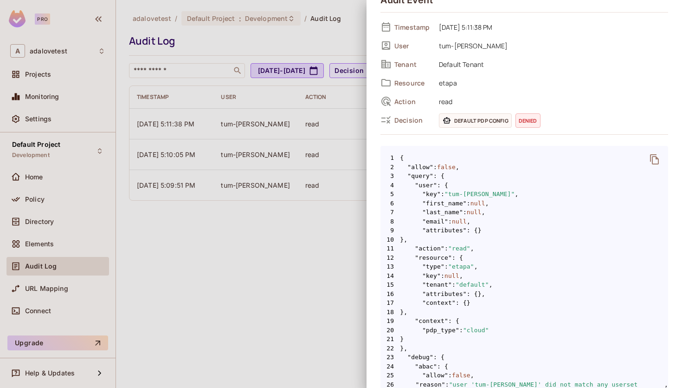
scroll to position [39, 0]
click at [189, 265] on div at bounding box center [341, 194] width 682 height 388
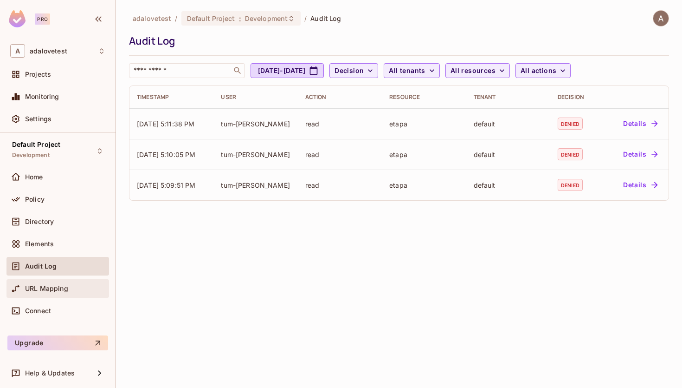
click at [46, 283] on div "URL Mapping" at bounding box center [57, 288] width 95 height 11
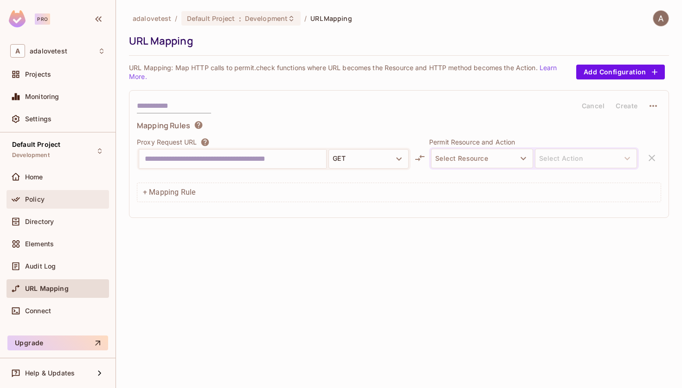
click at [29, 206] on div "Policy" at bounding box center [57, 199] width 103 height 19
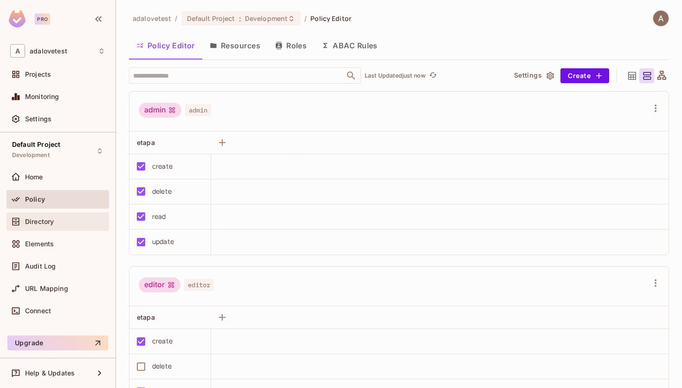
click at [33, 227] on div "Directory" at bounding box center [57, 221] width 103 height 19
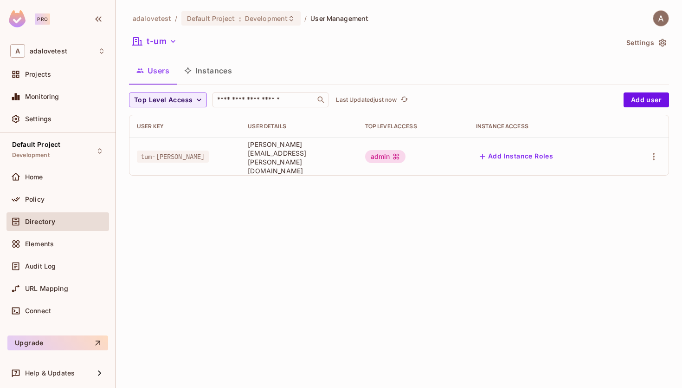
click at [202, 70] on button "Instances" at bounding box center [208, 70] width 63 height 23
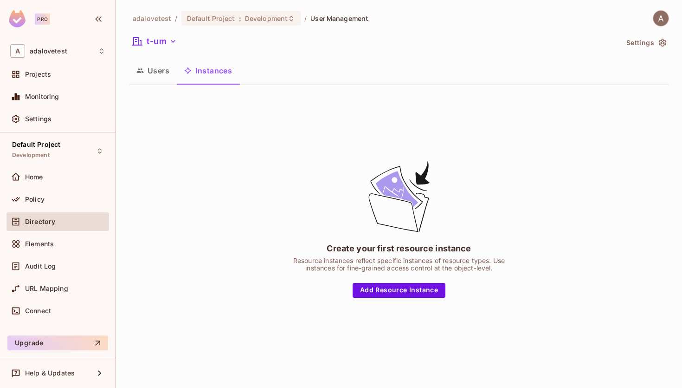
click at [177, 69] on button "Instances" at bounding box center [208, 70] width 63 height 23
click at [170, 71] on button "Users" at bounding box center [153, 70] width 48 height 23
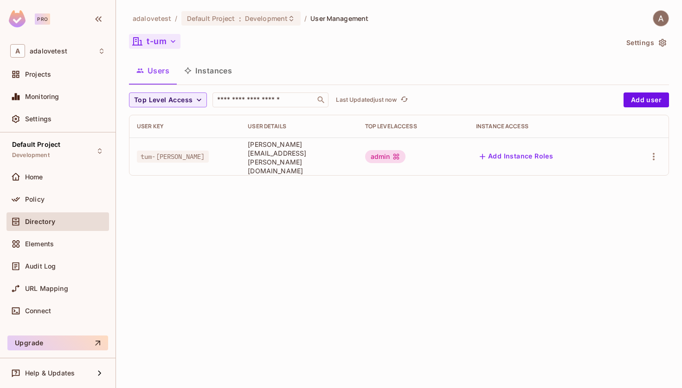
click at [158, 41] on button "t-um" at bounding box center [155, 41] width 52 height 15
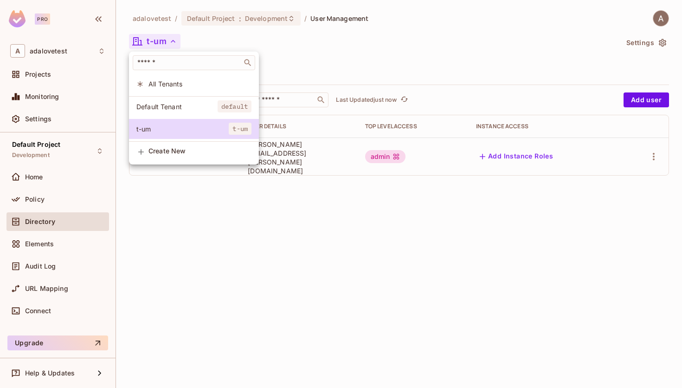
click at [313, 386] on div at bounding box center [341, 194] width 682 height 388
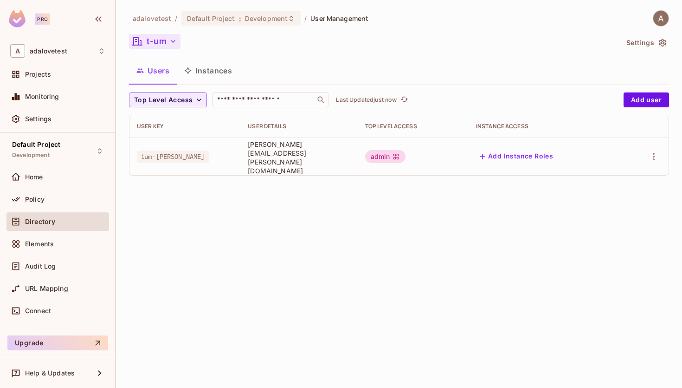
click at [168, 42] on button "t-um" at bounding box center [155, 41] width 52 height 15
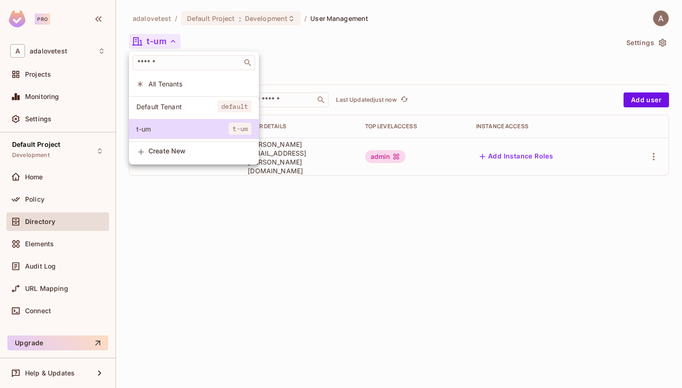
click at [181, 104] on span "Default Tenant" at bounding box center [176, 106] width 81 height 9
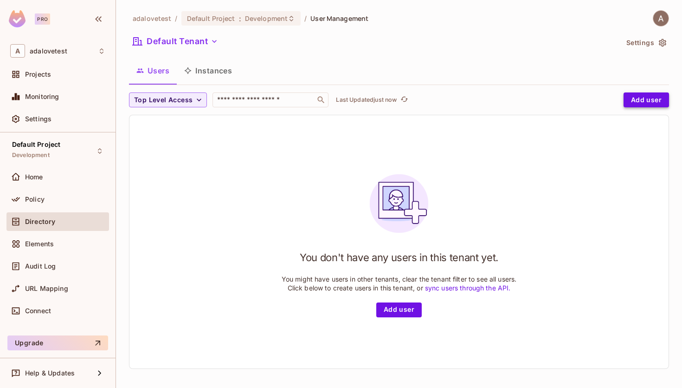
click at [631, 106] on button "Add user" at bounding box center [646, 99] width 45 height 15
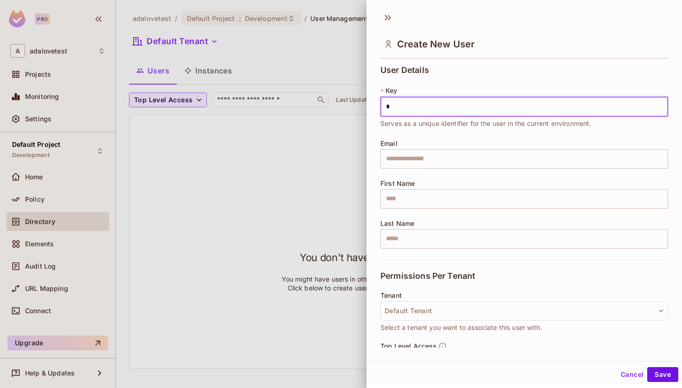
type input "*******"
click at [386, 170] on div "User Details * Key ******* ​ Serves as a unique identifier for the user in the …" at bounding box center [525, 162] width 288 height 194
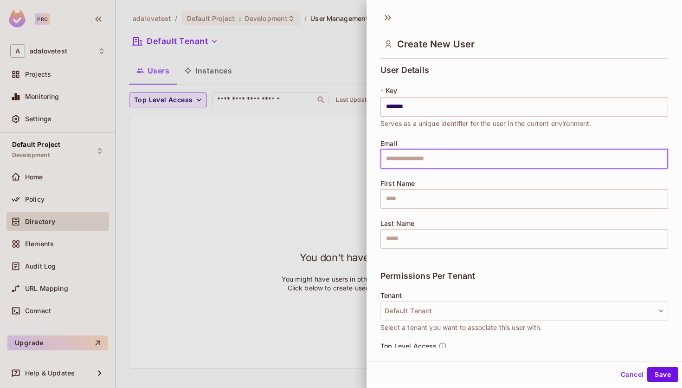
click at [386, 159] on input "text" at bounding box center [525, 158] width 288 height 19
type input "**********"
click at [657, 377] on button "Save" at bounding box center [662, 374] width 31 height 15
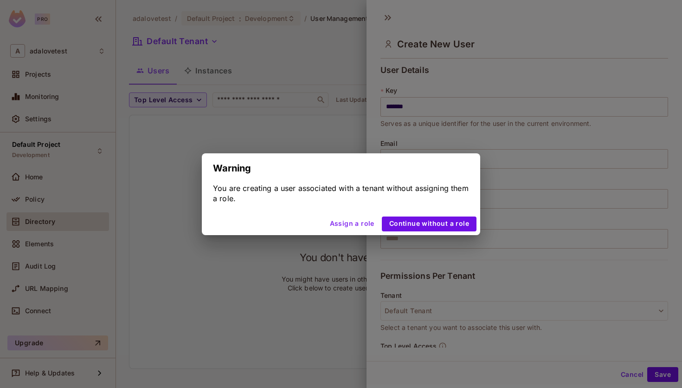
click at [371, 221] on button "Assign a role" at bounding box center [352, 223] width 52 height 15
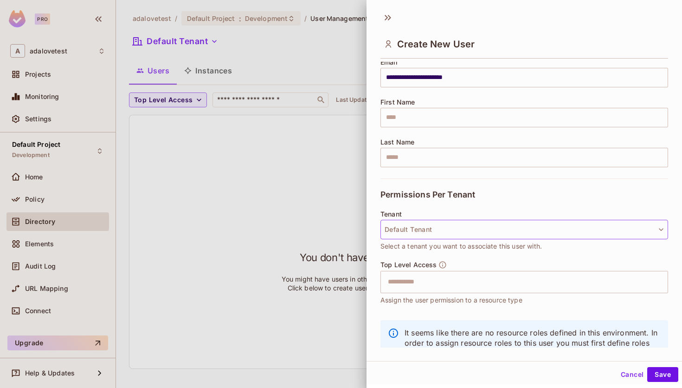
scroll to position [82, 0]
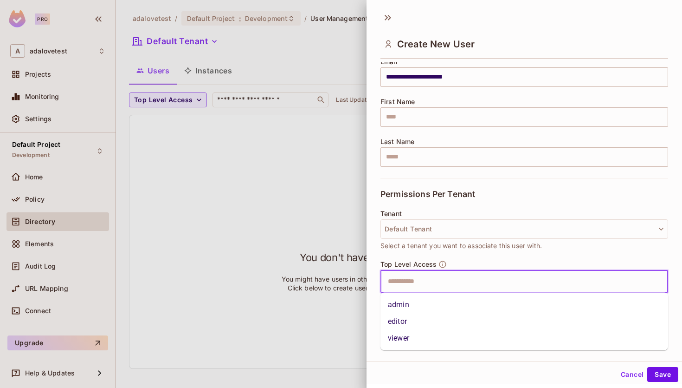
click at [397, 282] on input "text" at bounding box center [516, 281] width 268 height 19
click at [398, 305] on li "admin" at bounding box center [525, 304] width 288 height 17
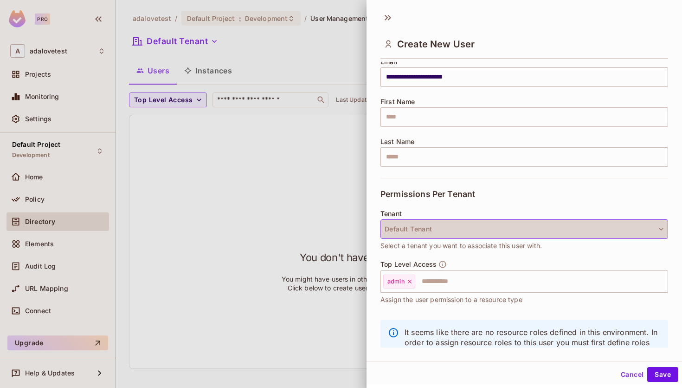
click at [397, 219] on button "Default Tenant" at bounding box center [525, 228] width 288 height 19
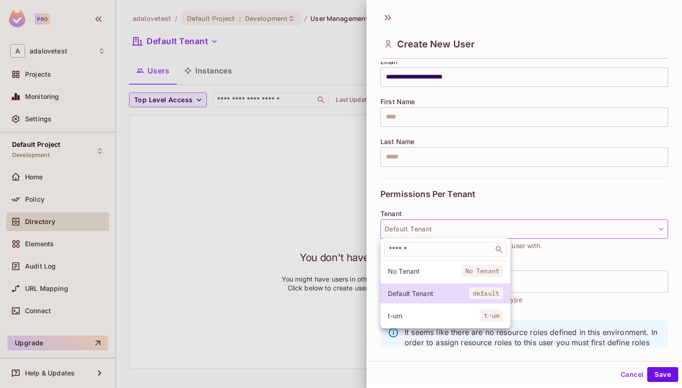
click at [374, 241] on div at bounding box center [341, 194] width 682 height 388
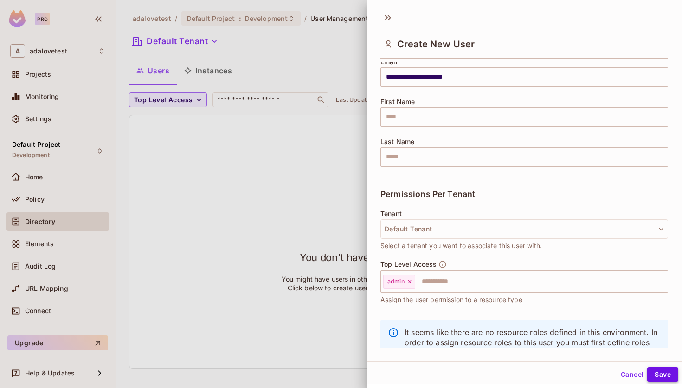
click at [660, 375] on button "Save" at bounding box center [662, 374] width 31 height 15
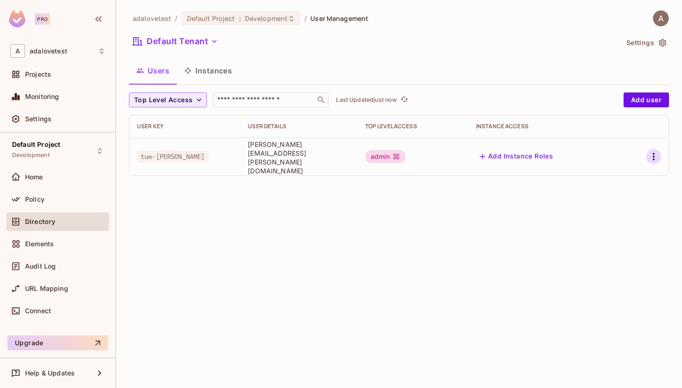
click at [652, 151] on icon "button" at bounding box center [653, 156] width 11 height 11
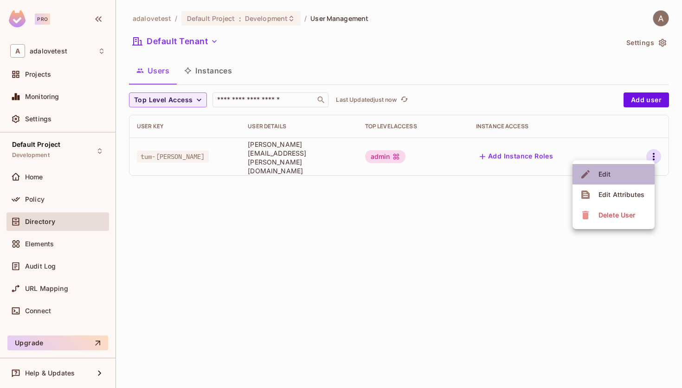
click at [615, 169] on li "Edit" at bounding box center [614, 174] width 82 height 20
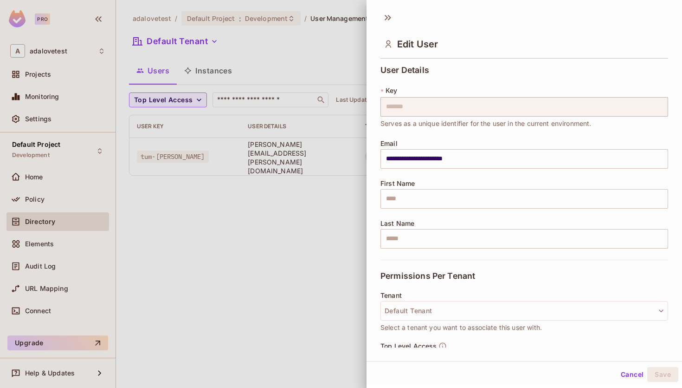
click at [173, 232] on div at bounding box center [341, 194] width 682 height 388
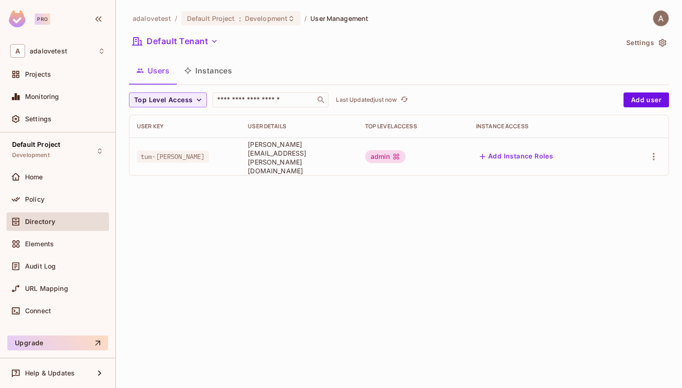
click at [37, 255] on div "Elements" at bounding box center [57, 245] width 103 height 22
click at [37, 261] on div "Audit Log" at bounding box center [57, 265] width 95 height 11
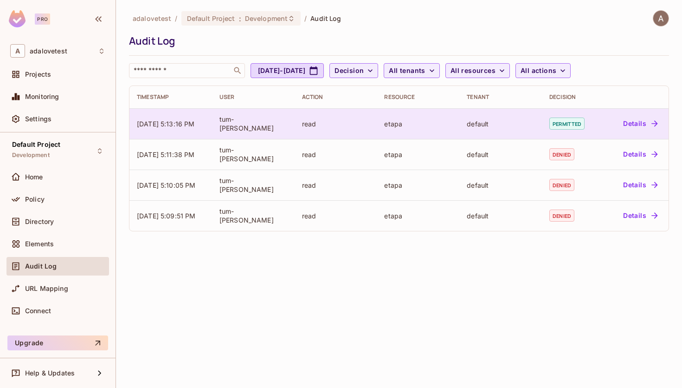
click at [635, 123] on button "Details" at bounding box center [641, 123] width 42 height 15
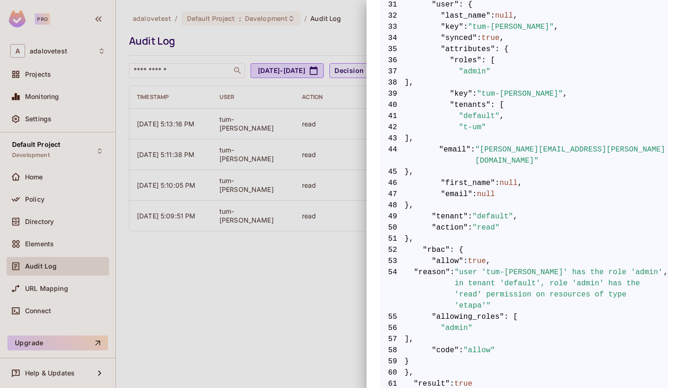
scroll to position [532, 0]
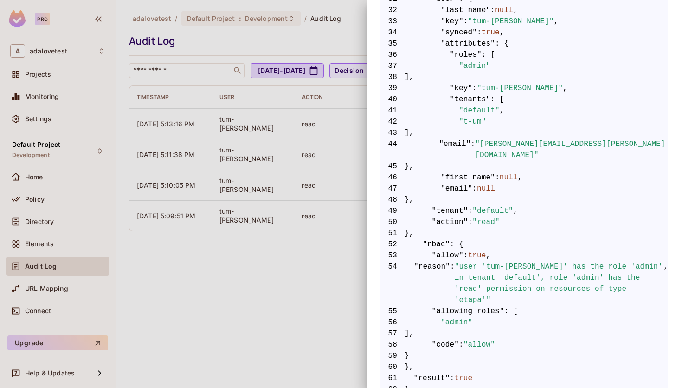
click at [265, 255] on div at bounding box center [341, 194] width 682 height 388
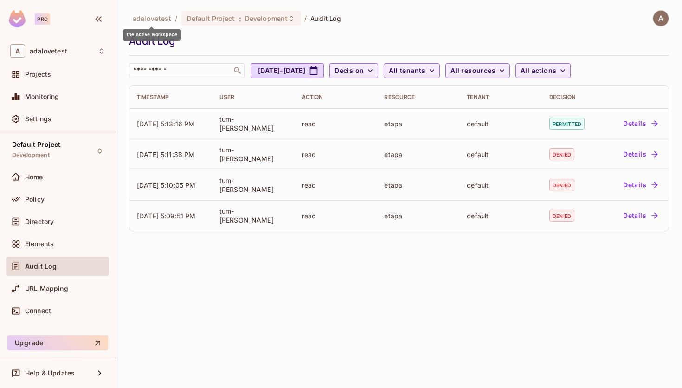
click at [161, 22] on span "adalovetest" at bounding box center [152, 18] width 39 height 9
click at [19, 308] on icon at bounding box center [15, 310] width 9 height 9
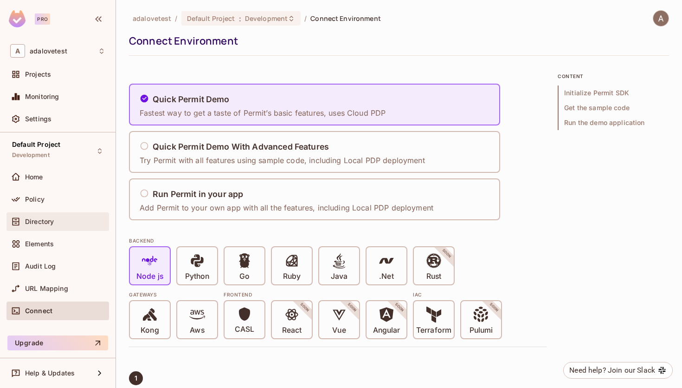
click at [42, 223] on span "Directory" at bounding box center [39, 221] width 29 height 7
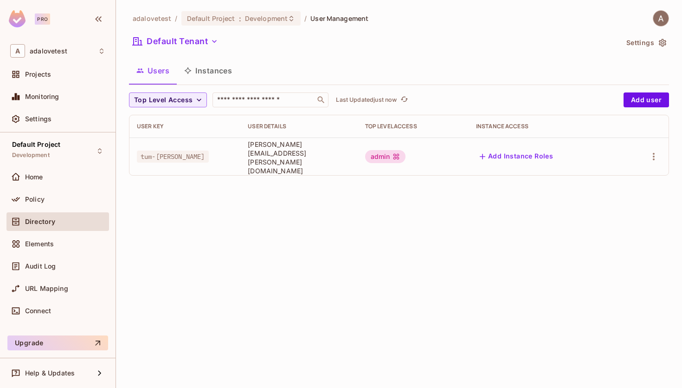
click at [202, 67] on button "Instances" at bounding box center [208, 70] width 63 height 23
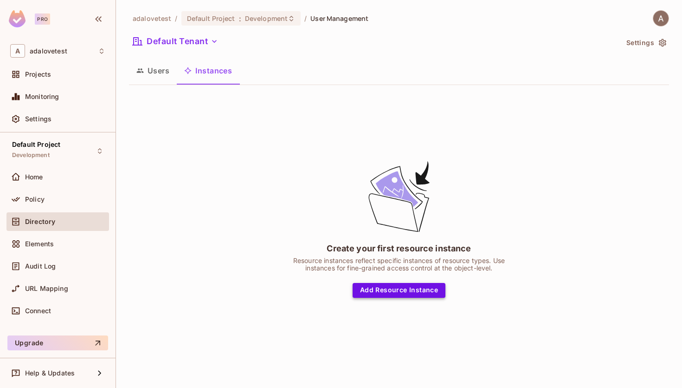
click at [392, 293] on button "Add Resource Instance" at bounding box center [399, 290] width 93 height 15
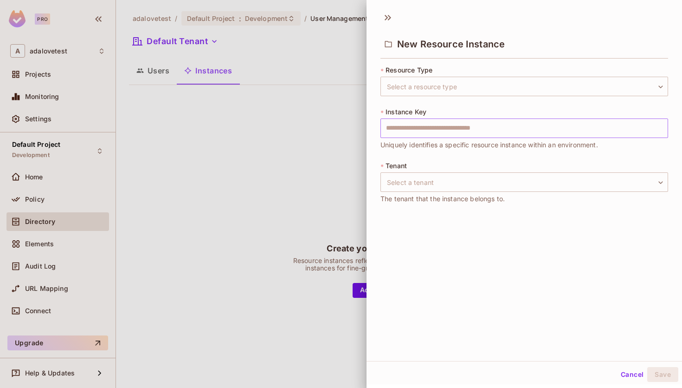
click at [428, 126] on input "text" at bounding box center [525, 127] width 288 height 19
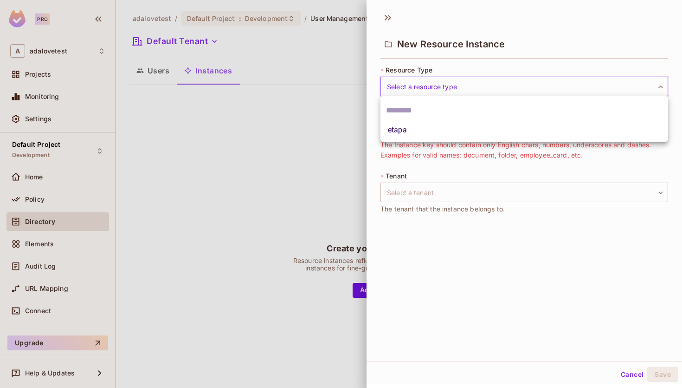
click at [428, 93] on body "Pro A adalovetest Projects Monitoring Settings Default Project Development Home…" at bounding box center [341, 194] width 682 height 388
click at [405, 184] on div at bounding box center [341, 194] width 682 height 388
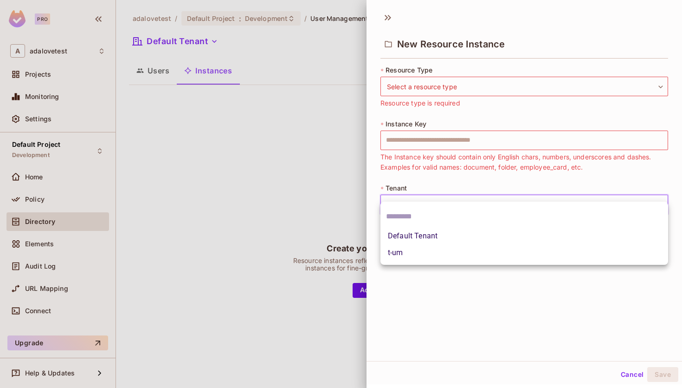
click at [405, 188] on body "Pro A adalovetest Projects Monitoring Settings Default Project Development Home…" at bounding box center [341, 194] width 682 height 388
drag, startPoint x: 381, startPoint y: 17, endPoint x: 301, endPoint y: 104, distance: 118.3
click at [298, 104] on div at bounding box center [341, 194] width 682 height 388
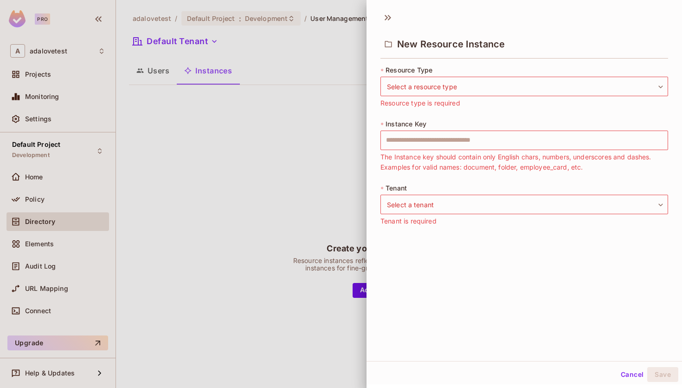
click at [301, 104] on div at bounding box center [341, 194] width 682 height 388
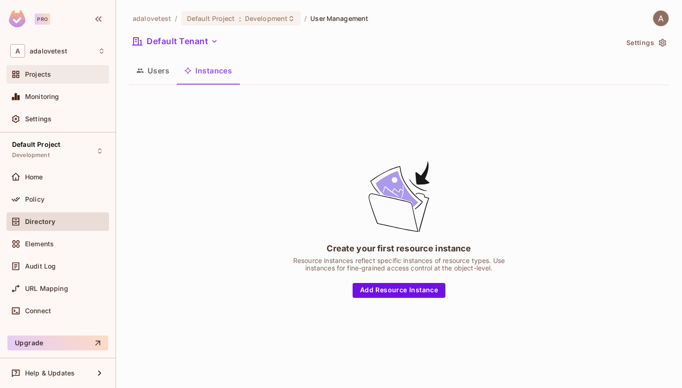
click at [67, 77] on div "Projects" at bounding box center [65, 74] width 80 height 7
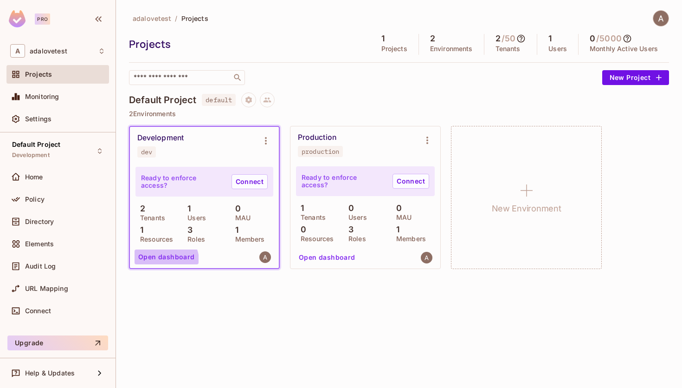
click at [164, 260] on button "Open dashboard" at bounding box center [167, 256] width 64 height 15
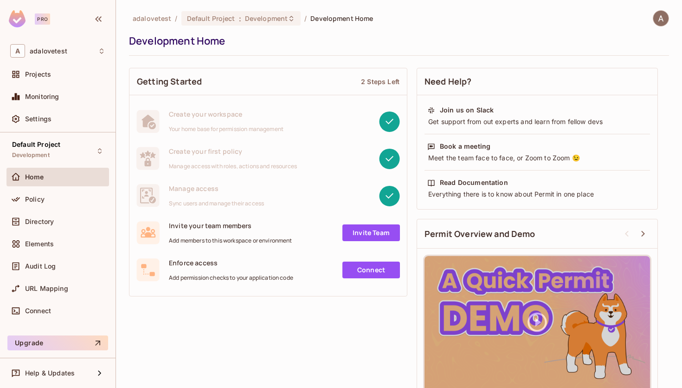
click at [351, 272] on link "Connect" at bounding box center [372, 269] width 58 height 17
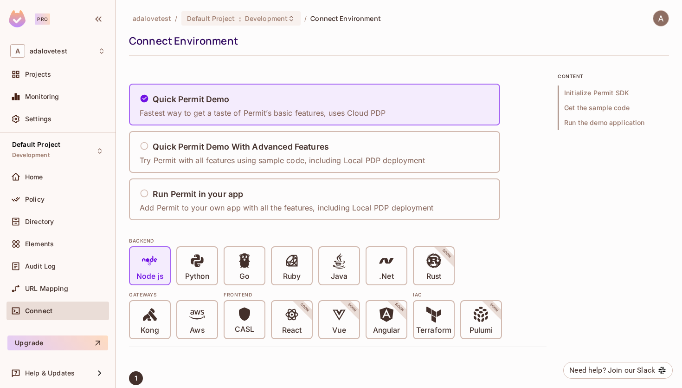
click at [38, 298] on div "URL Mapping" at bounding box center [57, 290] width 103 height 22
click at [38, 288] on span "URL Mapping" at bounding box center [46, 288] width 43 height 7
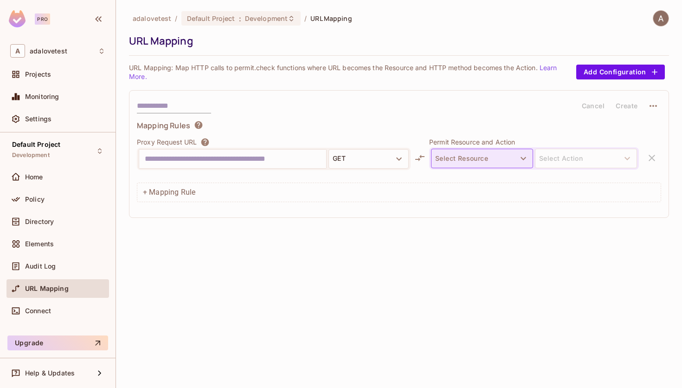
click at [440, 161] on button "Select Resource" at bounding box center [482, 158] width 102 height 19
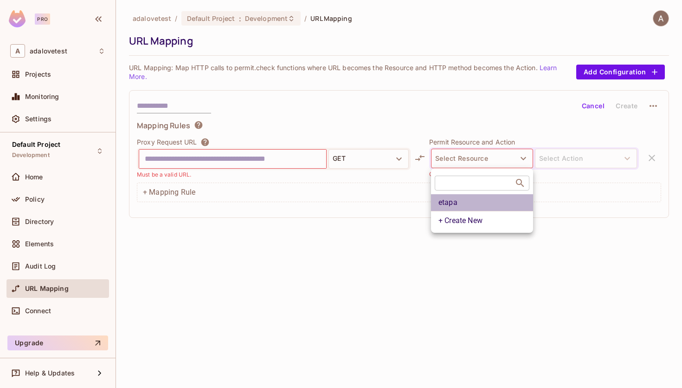
click at [447, 201] on li "etapa" at bounding box center [482, 202] width 102 height 17
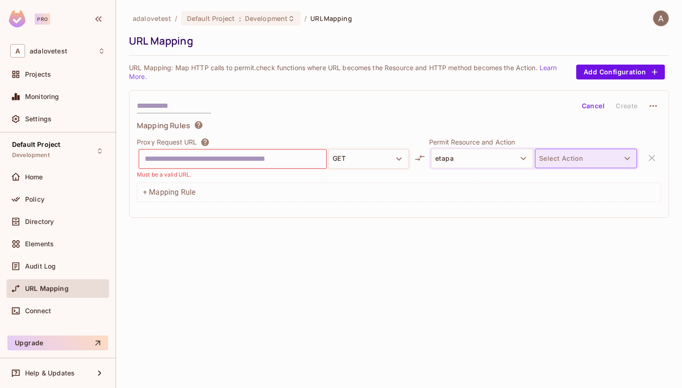
click at [566, 159] on button "Select Action" at bounding box center [586, 158] width 102 height 19
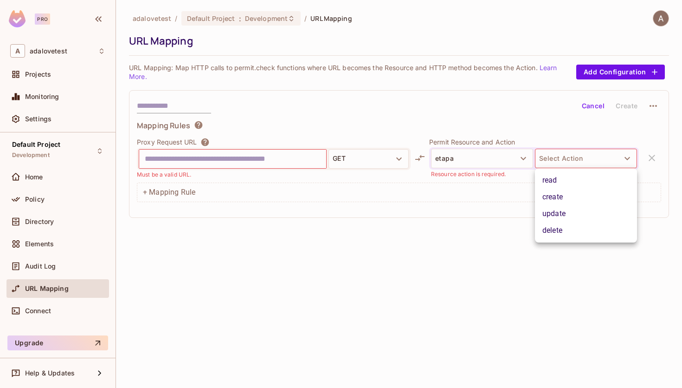
click at [193, 260] on div at bounding box center [341, 194] width 682 height 388
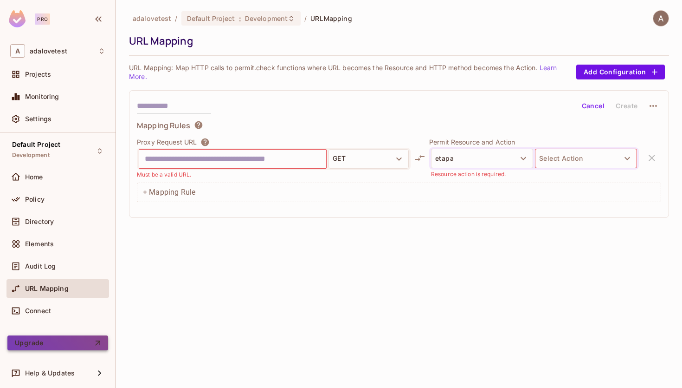
click at [32, 341] on button "Upgrade" at bounding box center [57, 342] width 101 height 15
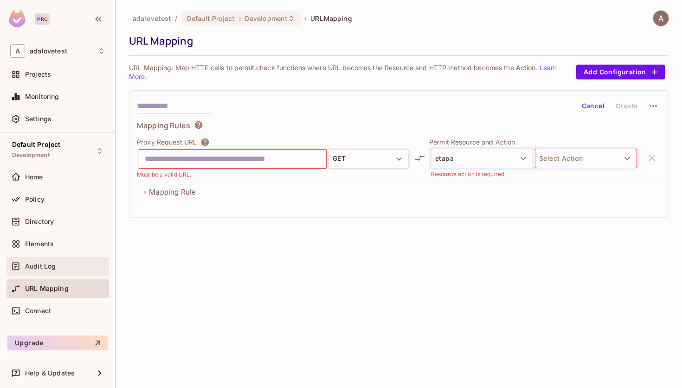
click at [24, 268] on div at bounding box center [17, 265] width 15 height 11
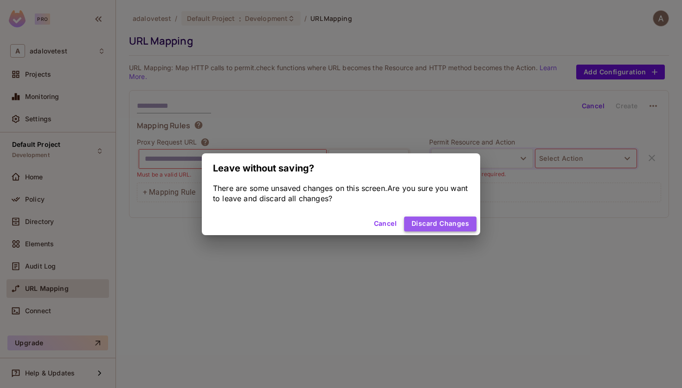
click at [412, 226] on button "Discard Changes" at bounding box center [440, 223] width 72 height 15
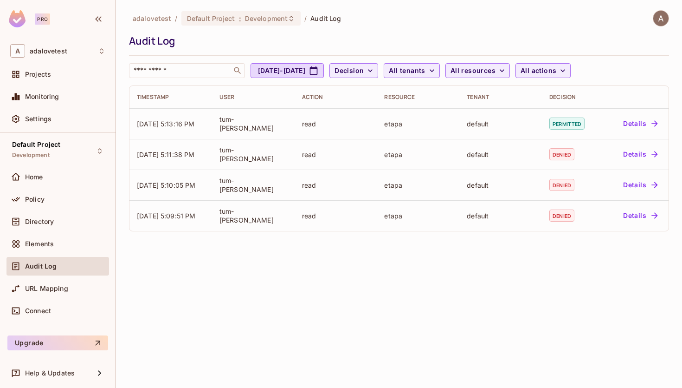
click at [213, 289] on div "adalovetest / Default Project : Development / Audit Log Audit Log ​ Sep 5, 2025…" at bounding box center [399, 194] width 566 height 388
click at [364, 71] on span "Decision" at bounding box center [349, 71] width 29 height 12
click at [443, 66] on div at bounding box center [341, 194] width 682 height 388
click at [425, 66] on span "All tenants" at bounding box center [407, 71] width 36 height 12
click at [512, 63] on div at bounding box center [341, 194] width 682 height 388
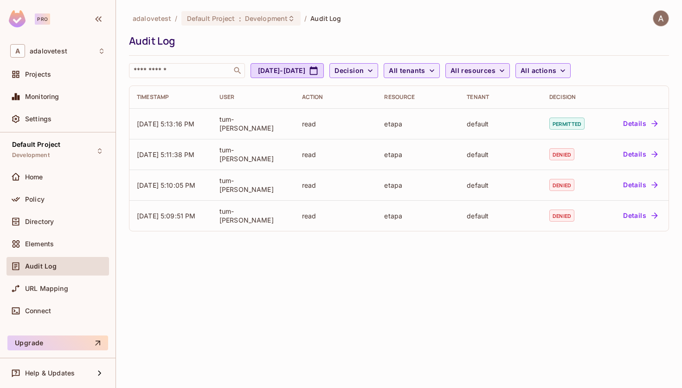
click at [496, 68] on span "All resources" at bounding box center [473, 71] width 45 height 12
click at [572, 77] on div at bounding box center [341, 194] width 682 height 388
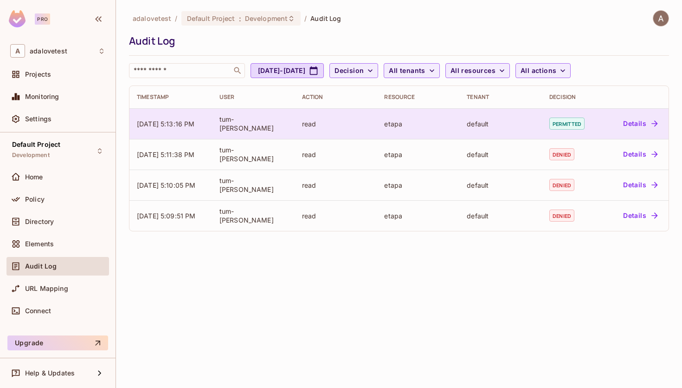
click at [314, 131] on td "read" at bounding box center [336, 123] width 83 height 31
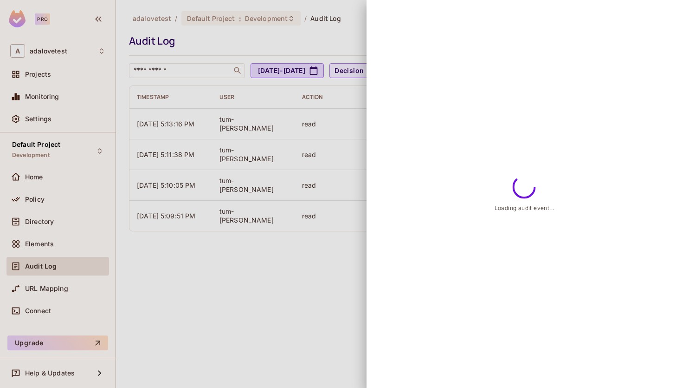
click at [265, 292] on div at bounding box center [341, 194] width 682 height 388
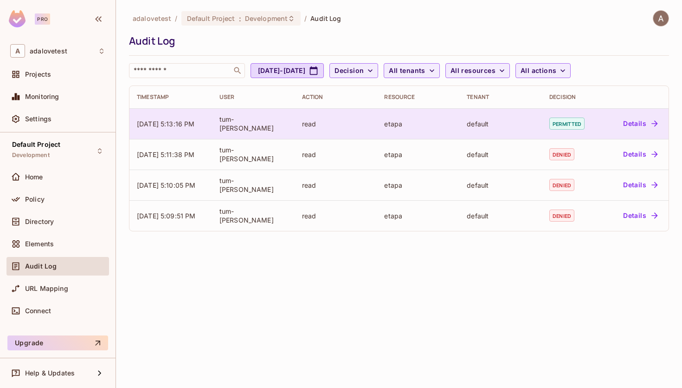
click at [623, 122] on button "Details" at bounding box center [641, 123] width 42 height 15
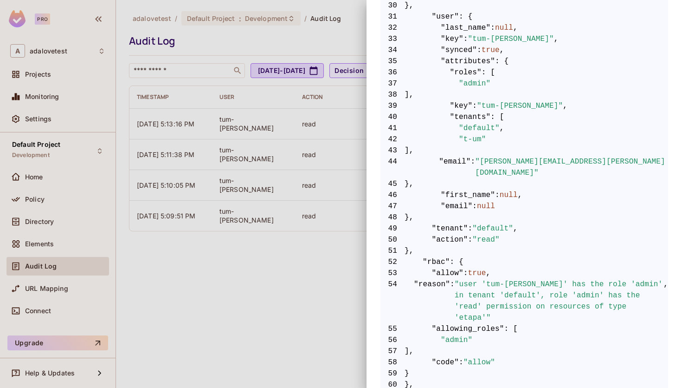
scroll to position [532, 0]
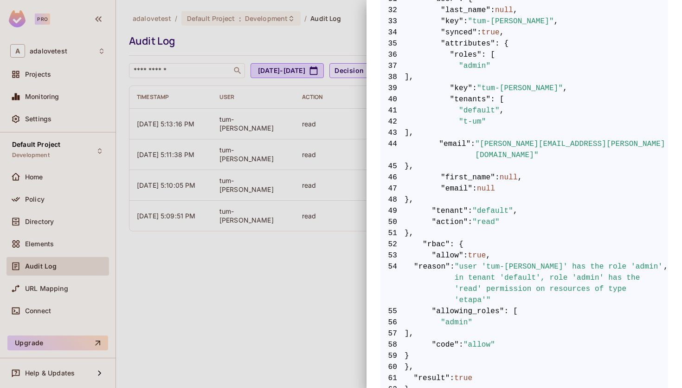
click at [539, 261] on span ""user 'tum-ana' has the role 'admin' in tenant 'default', role 'admin' has the …" at bounding box center [559, 283] width 209 height 45
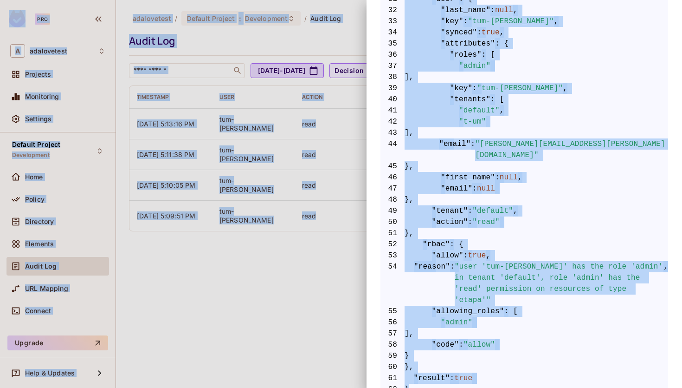
copy body "Pro A adalovetest Projects Monitoring Settings Default Project Development Home…"
click at [539, 261] on span ""user 'tum-ana' has the role 'admin' in tenant 'default', role 'admin' has the …" at bounding box center [559, 283] width 209 height 45
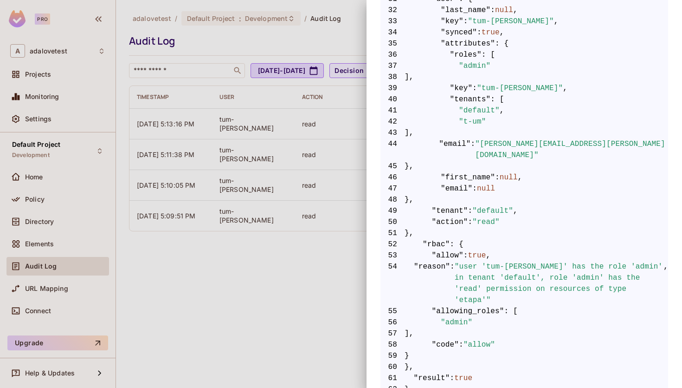
scroll to position [0, 0]
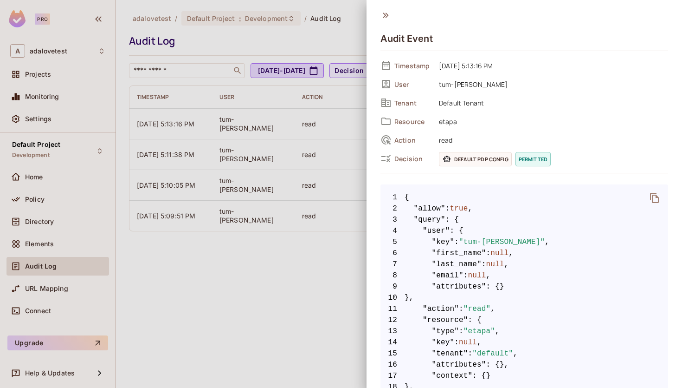
click at [660, 191] on button "delete" at bounding box center [655, 198] width 22 height 22
click at [658, 196] on icon "delete" at bounding box center [654, 197] width 11 height 11
click at [289, 82] on div at bounding box center [341, 194] width 682 height 388
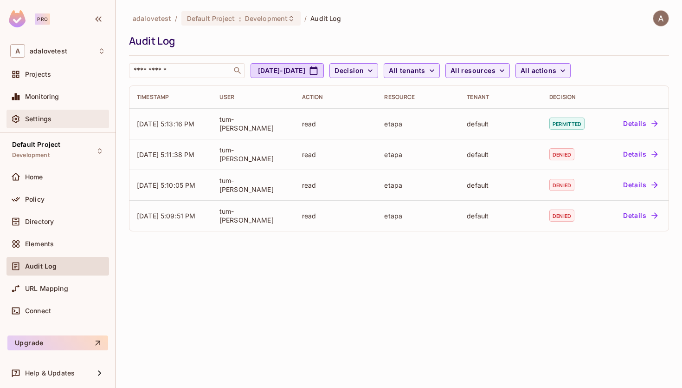
click at [60, 118] on div "Settings" at bounding box center [65, 118] width 80 height 7
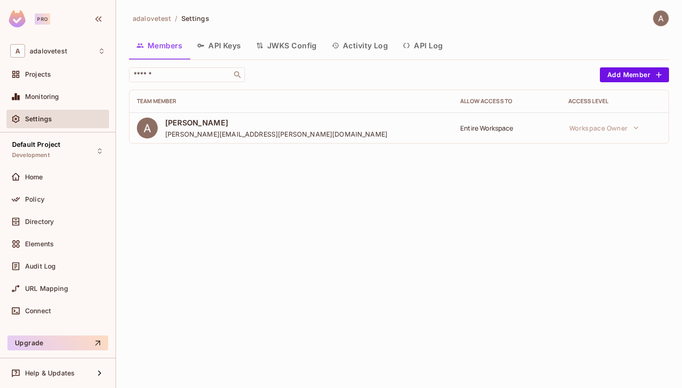
click at [428, 48] on button "API Log" at bounding box center [422, 45] width 55 height 23
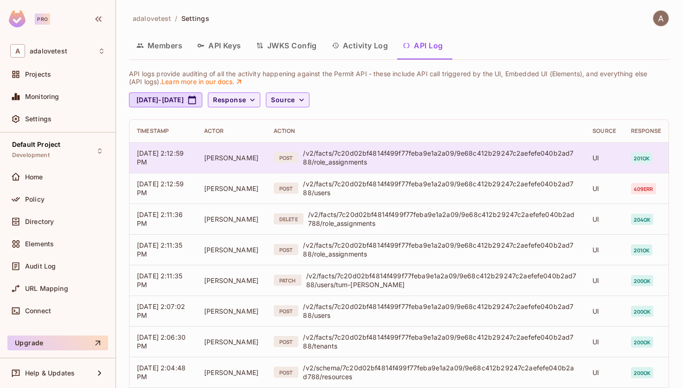
click at [363, 146] on td "POST /v2/facts/7c20d02bf4814f499f77feba9e1a2a09/9e68c412b29247c2aefefe040b2ad78…" at bounding box center [425, 157] width 319 height 31
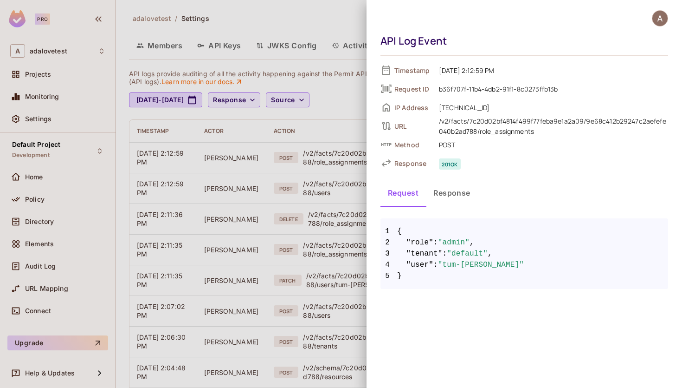
click at [329, 183] on div at bounding box center [341, 194] width 682 height 388
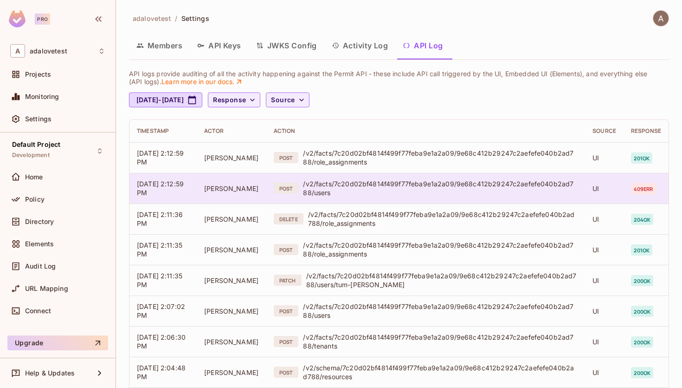
scroll to position [51, 0]
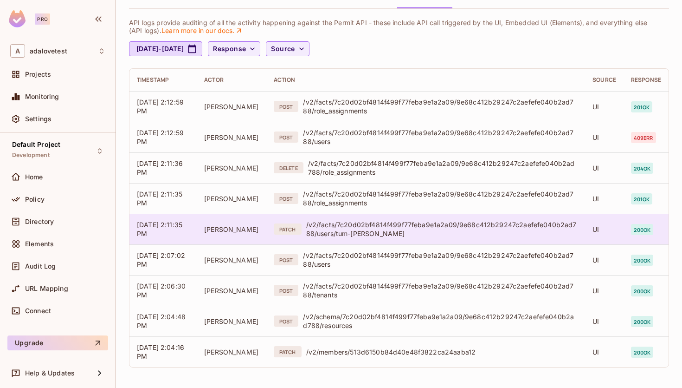
click at [309, 235] on div "/v2/facts/7c20d02bf4814f499f77feba9e1a2a09/9e68c412b29247c2aefefe040b2ad788/use…" at bounding box center [442, 229] width 272 height 18
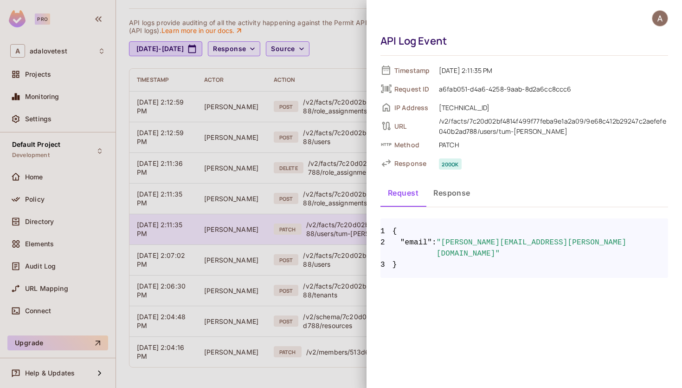
click at [309, 235] on div at bounding box center [341, 194] width 682 height 388
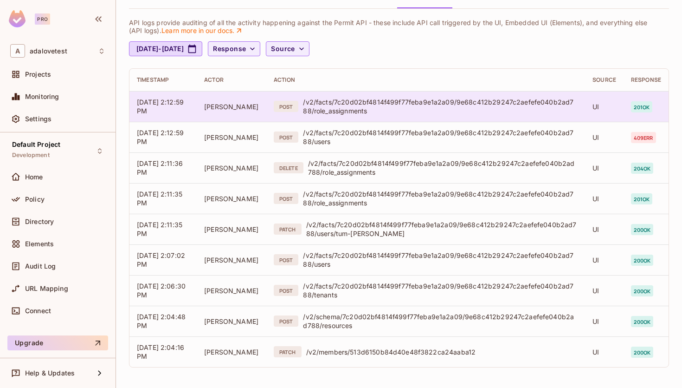
click at [336, 106] on div "/v2/facts/7c20d02bf4814f499f77feba9e1a2a09/9e68c412b29247c2aefefe040b2ad788/rol…" at bounding box center [440, 106] width 275 height 18
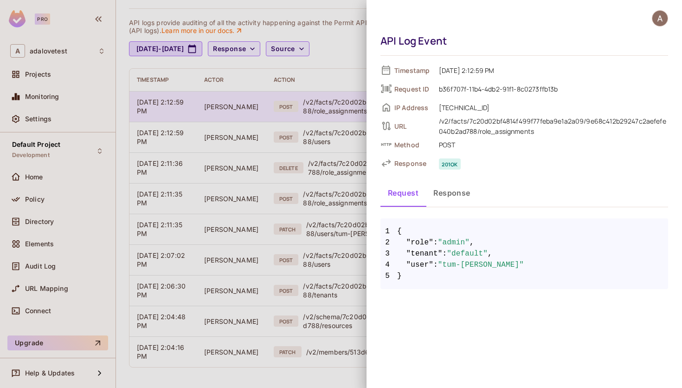
click at [336, 106] on div at bounding box center [341, 194] width 682 height 388
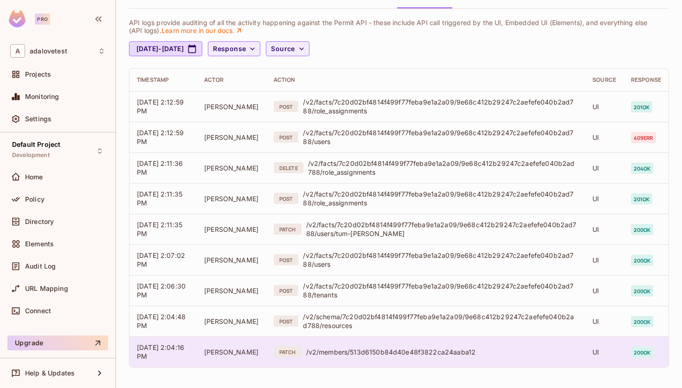
click at [331, 343] on td "PATCH /v2/members/513d6150b84d40e48f3822ca24aaba12" at bounding box center [425, 351] width 319 height 31
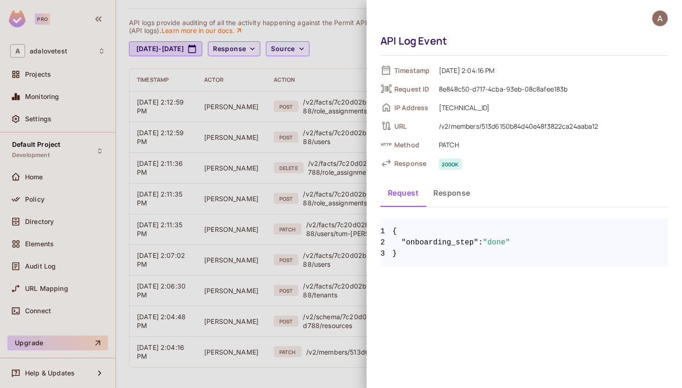
click at [333, 331] on div at bounding box center [341, 194] width 682 height 388
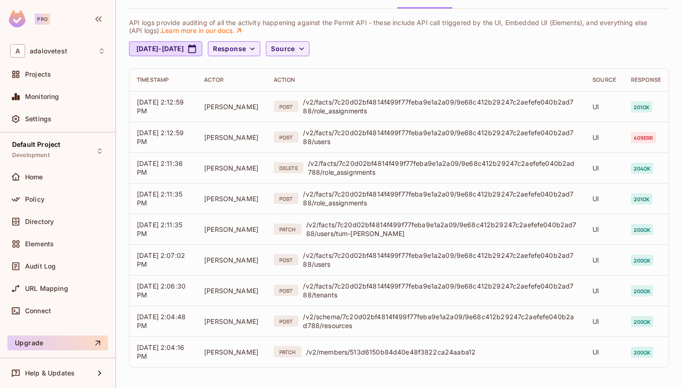
click at [333, 321] on div "/v2/schema/7c20d02bf4814f499f77feba9e1a2a09/9e68c412b29247c2aefefe040b2ad788/re…" at bounding box center [440, 321] width 275 height 18
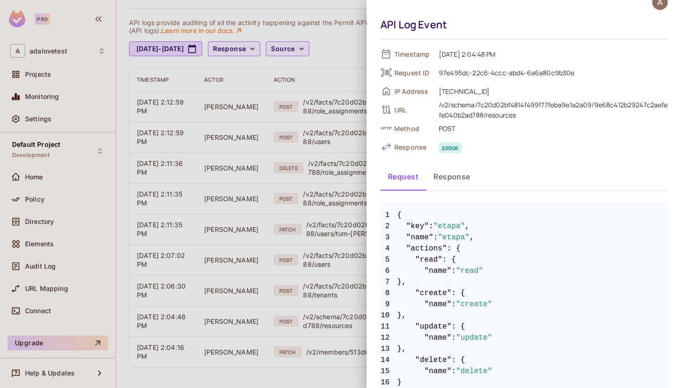
scroll to position [15, 0]
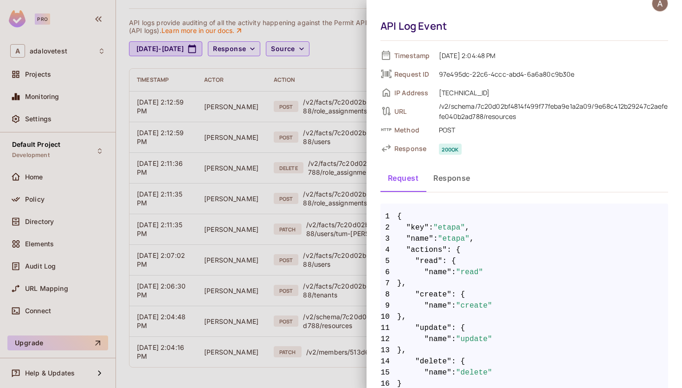
click at [455, 173] on button "Response" at bounding box center [452, 177] width 52 height 23
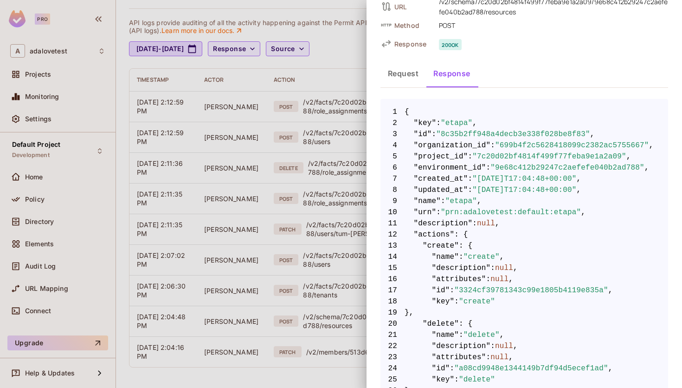
scroll to position [104, 0]
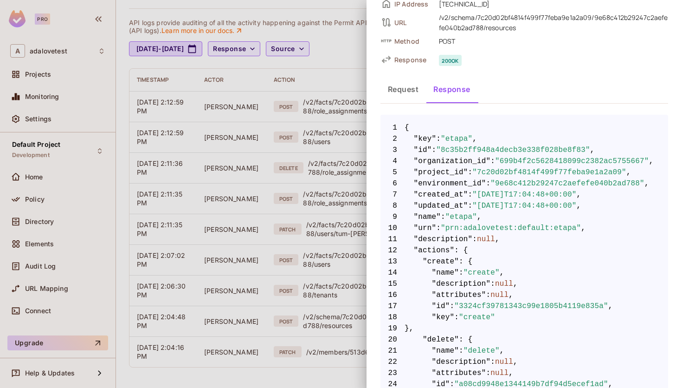
click at [610, 135] on span "2 "key" : "etapa" ," at bounding box center [525, 138] width 288 height 11
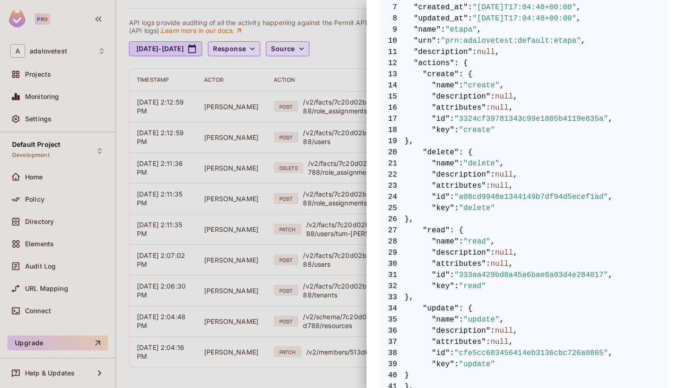
scroll to position [377, 0]
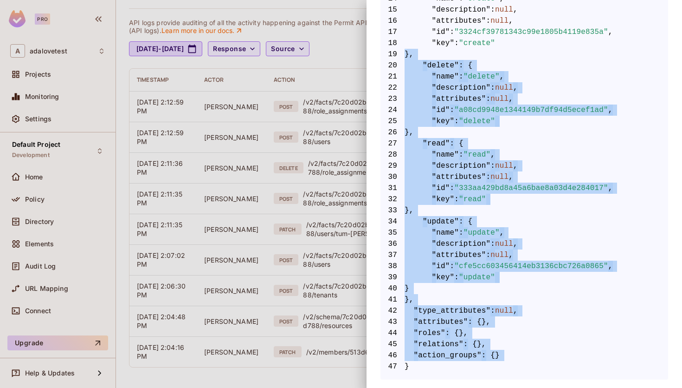
drag, startPoint x: 416, startPoint y: 369, endPoint x: 395, endPoint y: 52, distance: 318.2
click at [395, 51] on code "1 { 2 "key" : "etapa" , 3 "id" : "8c35b2ff948a4decb3e338f028be8f83" , 4 "organi…" at bounding box center [525, 110] width 288 height 524
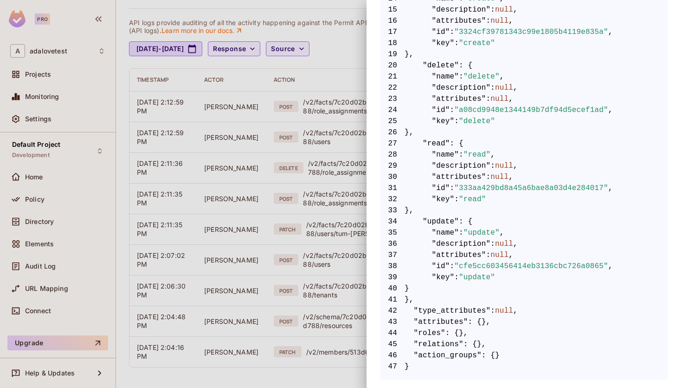
click at [448, 375] on pre "1 { 2 "key" : "etapa" , 3 "id" : "8c35b2ff948a4decb3e338f028be8f83" , 4 "organi…" at bounding box center [525, 110] width 288 height 538
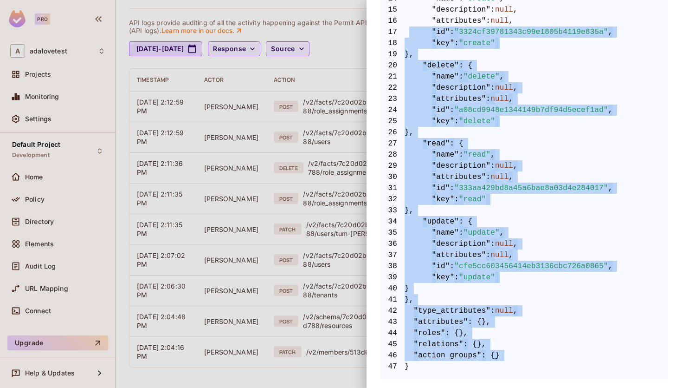
drag, startPoint x: 422, startPoint y: 371, endPoint x: 408, endPoint y: 32, distance: 339.6
click at [408, 32] on code "1 { 2 "key" : "etapa" , 3 "id" : "8c35b2ff948a4decb3e338f028be8f83" , 4 "organi…" at bounding box center [525, 110] width 288 height 524
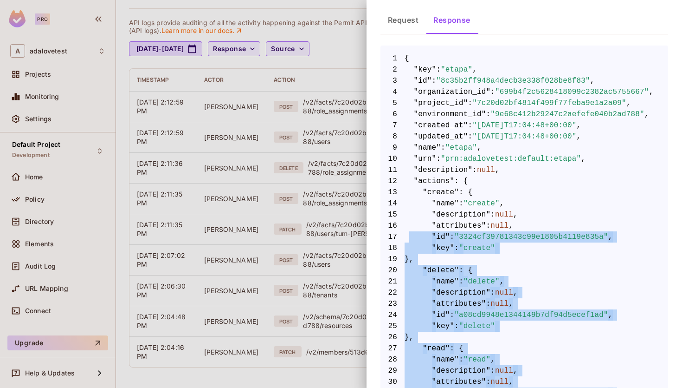
scroll to position [174, 0]
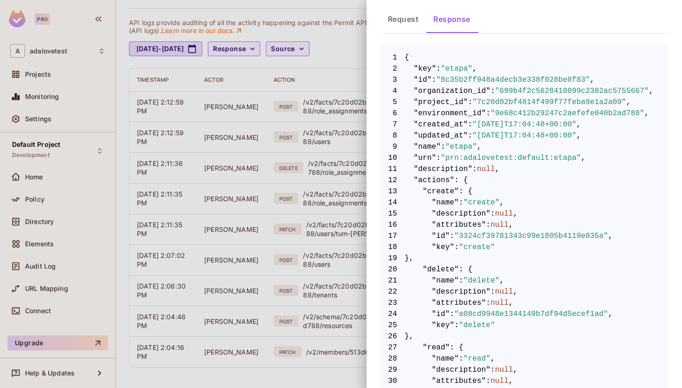
click at [408, 70] on span at bounding box center [409, 68] width 9 height 11
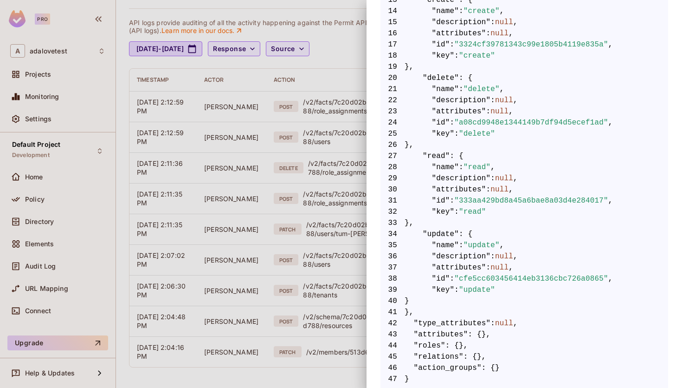
scroll to position [377, 0]
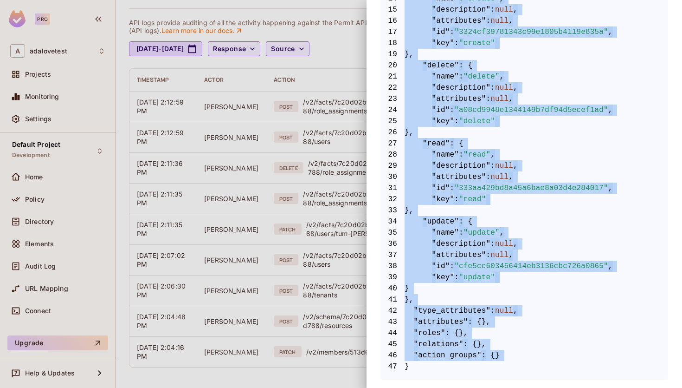
drag, startPoint x: 405, startPoint y: 55, endPoint x: 407, endPoint y: 366, distance: 310.5
click at [407, 366] on code "1 { 2 "key" : "etapa" , 3 "id" : "8c35b2ff948a4decb3e338f028be8f83" , 4 "organi…" at bounding box center [525, 110] width 288 height 524
copy code "{ 2 "key" : "etapa" , 3 "id" : "8c35b2ff948a4decb3e338f028be8f83" , 4 "organiza…"
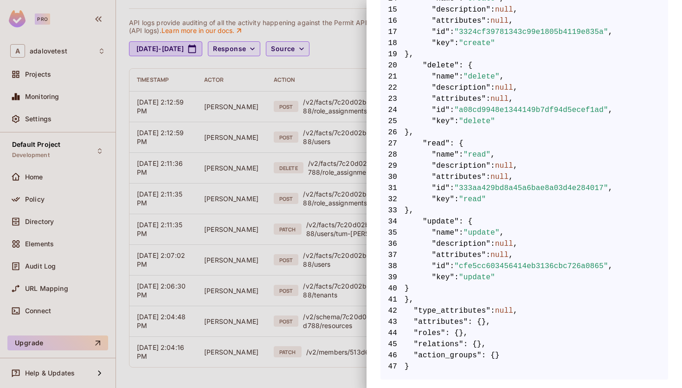
click at [346, 95] on div at bounding box center [341, 194] width 682 height 388
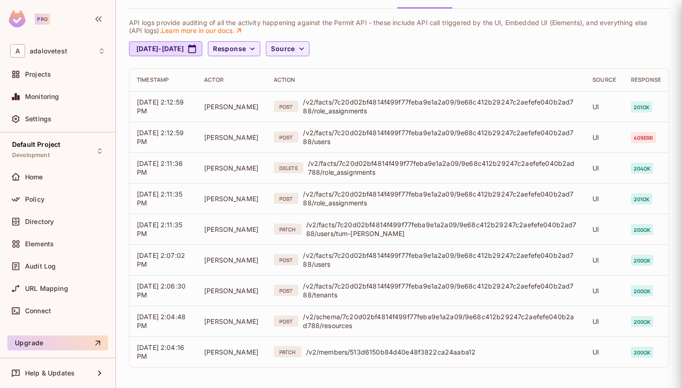
scroll to position [0, 0]
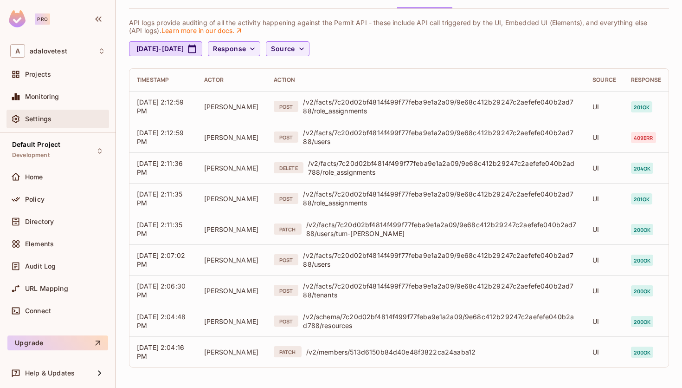
click at [39, 115] on div "Settings" at bounding box center [57, 118] width 95 height 11
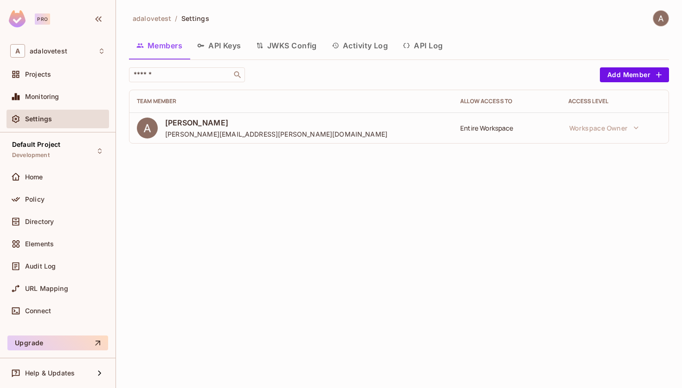
click at [663, 18] on img at bounding box center [661, 18] width 15 height 15
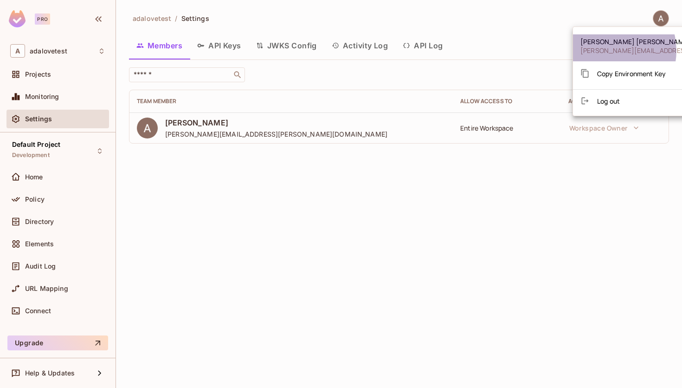
click at [607, 51] on span "ana.soares@play55.com.br" at bounding box center [690, 50] width 218 height 9
click at [82, 16] on div at bounding box center [341, 194] width 682 height 388
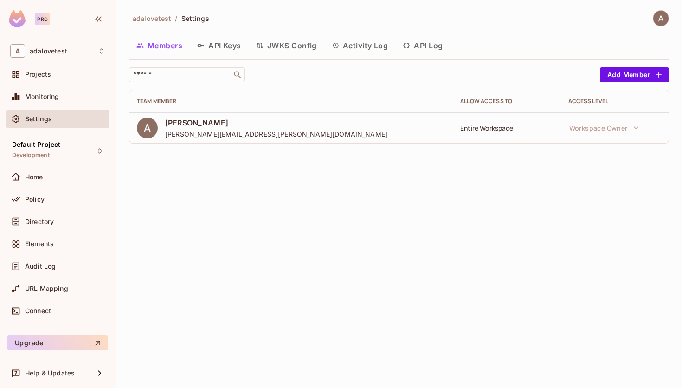
click at [39, 16] on div "Pro" at bounding box center [42, 18] width 15 height 11
click at [657, 20] on img at bounding box center [661, 18] width 15 height 15
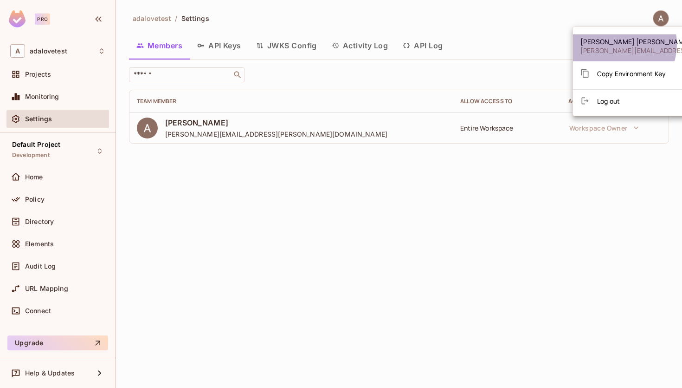
click at [614, 44] on span "Ana Soares" at bounding box center [690, 41] width 218 height 9
click at [60, 47] on div at bounding box center [341, 194] width 682 height 388
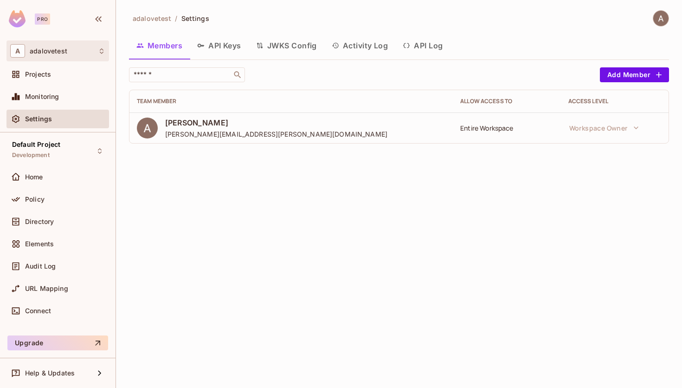
click at [63, 45] on div "A adalovetest" at bounding box center [57, 50] width 95 height 13
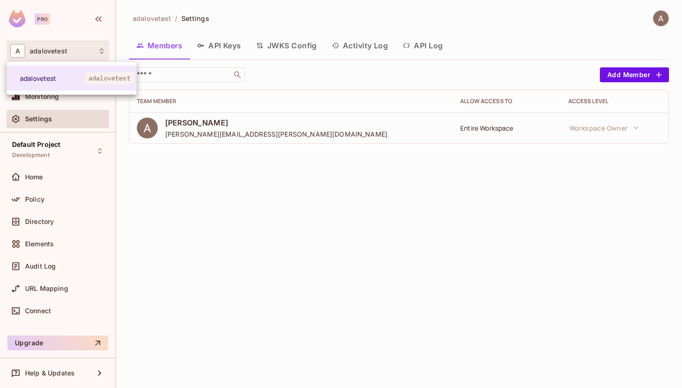
click at [107, 23] on div at bounding box center [341, 194] width 682 height 388
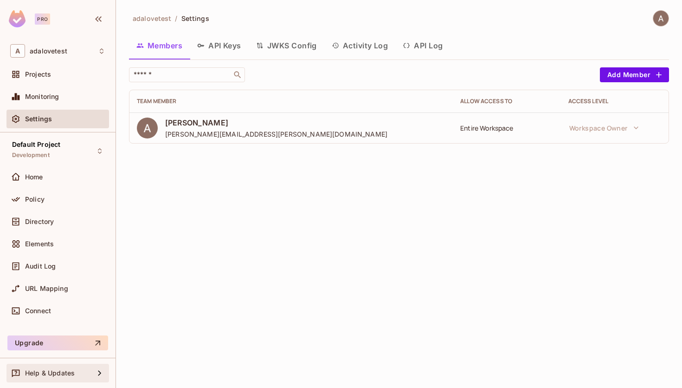
click at [70, 368] on div "Help & Updates" at bounding box center [57, 372] width 95 height 11
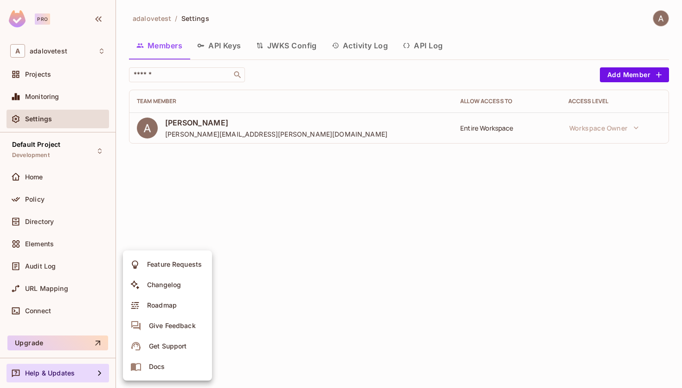
click at [68, 307] on div at bounding box center [341, 194] width 682 height 388
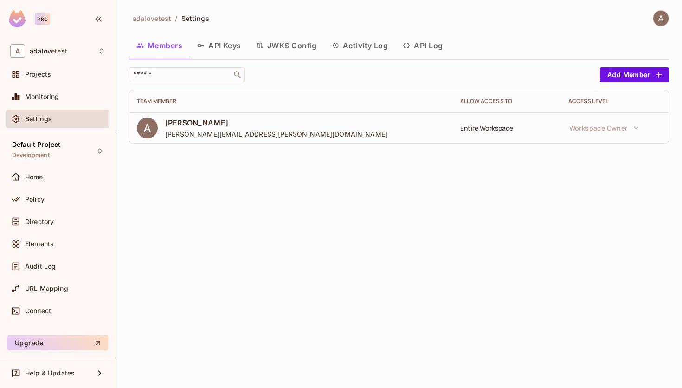
click at [146, 22] on span "adalovetest" at bounding box center [152, 18] width 39 height 9
click at [658, 27] on div "adalovetest / Settings Members API Keys JWKS Config Activity Log API Log ​ Add …" at bounding box center [399, 80] width 540 height 141
click at [659, 24] on img at bounding box center [661, 18] width 15 height 15
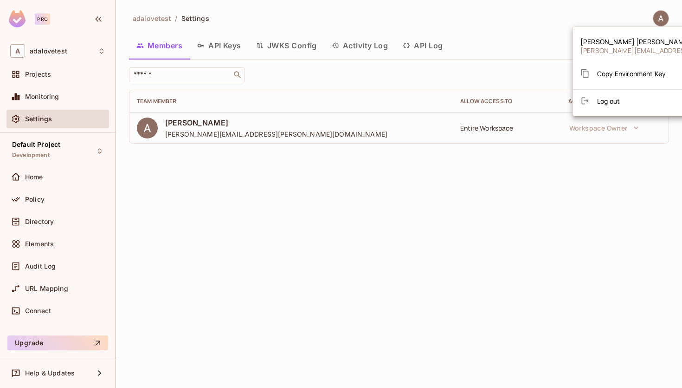
click at [602, 40] on span "Ana Soares" at bounding box center [690, 41] width 218 height 9
click at [67, 356] on div at bounding box center [341, 194] width 682 height 388
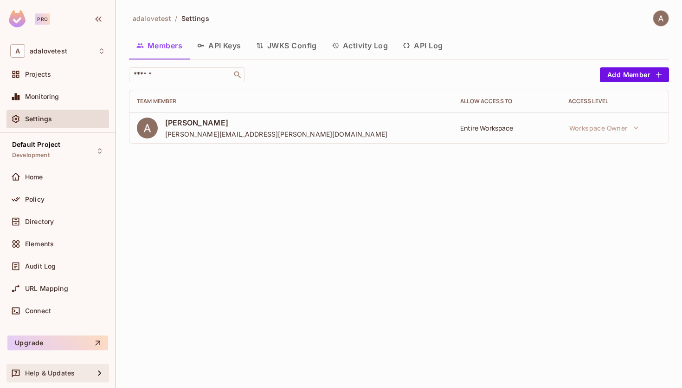
click at [65, 376] on span "Help & Updates" at bounding box center [50, 372] width 50 height 7
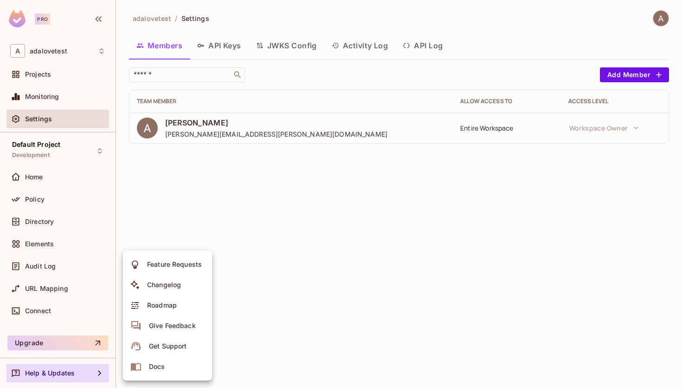
click at [134, 345] on icon at bounding box center [135, 345] width 11 height 11
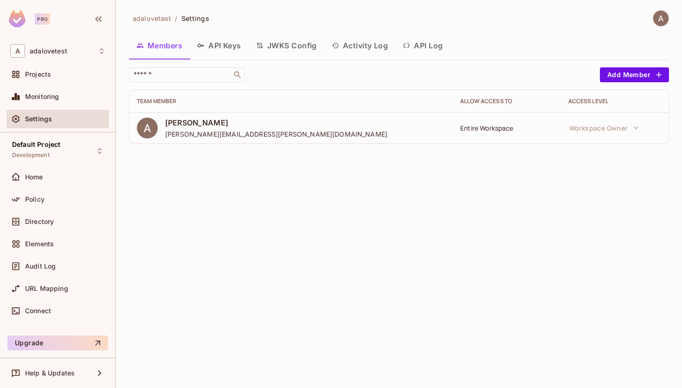
click at [663, 18] on img at bounding box center [661, 18] width 15 height 15
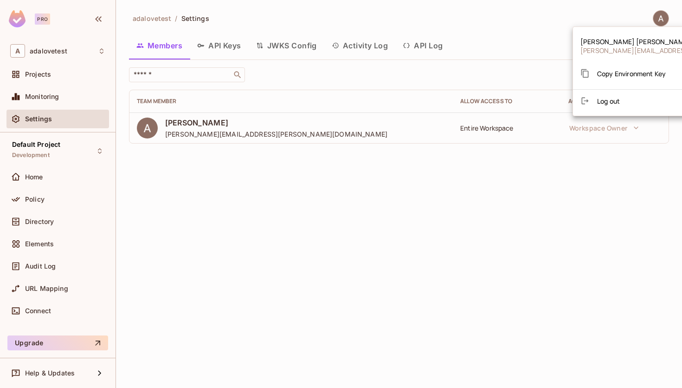
click at [598, 110] on ul "Ana Soares ana.soares@play55.com.br Copy Environment Key Log out" at bounding box center [689, 71] width 233 height 81
click at [592, 106] on li "Log out" at bounding box center [689, 100] width 233 height 15
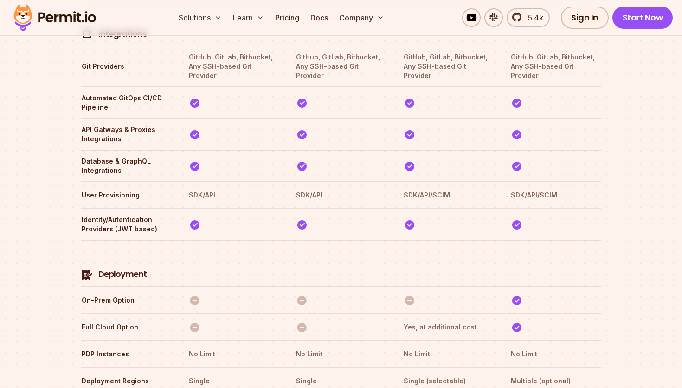
scroll to position [1997, 0]
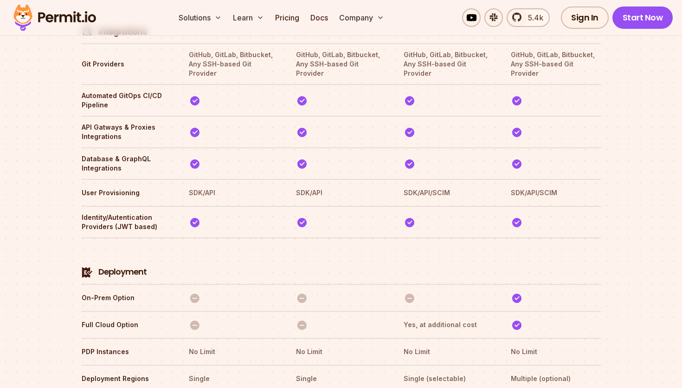
click at [120, 266] on h4 "Deployment" at bounding box center [122, 272] width 48 height 12
click at [519, 292] on img at bounding box center [517, 298] width 12 height 12
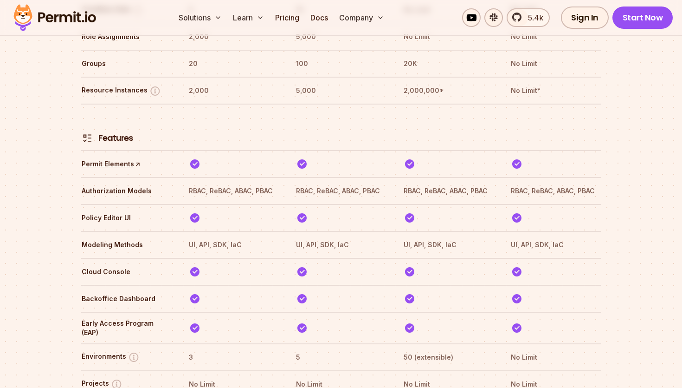
scroll to position [958, 0]
